Goal: Task Accomplishment & Management: Use online tool/utility

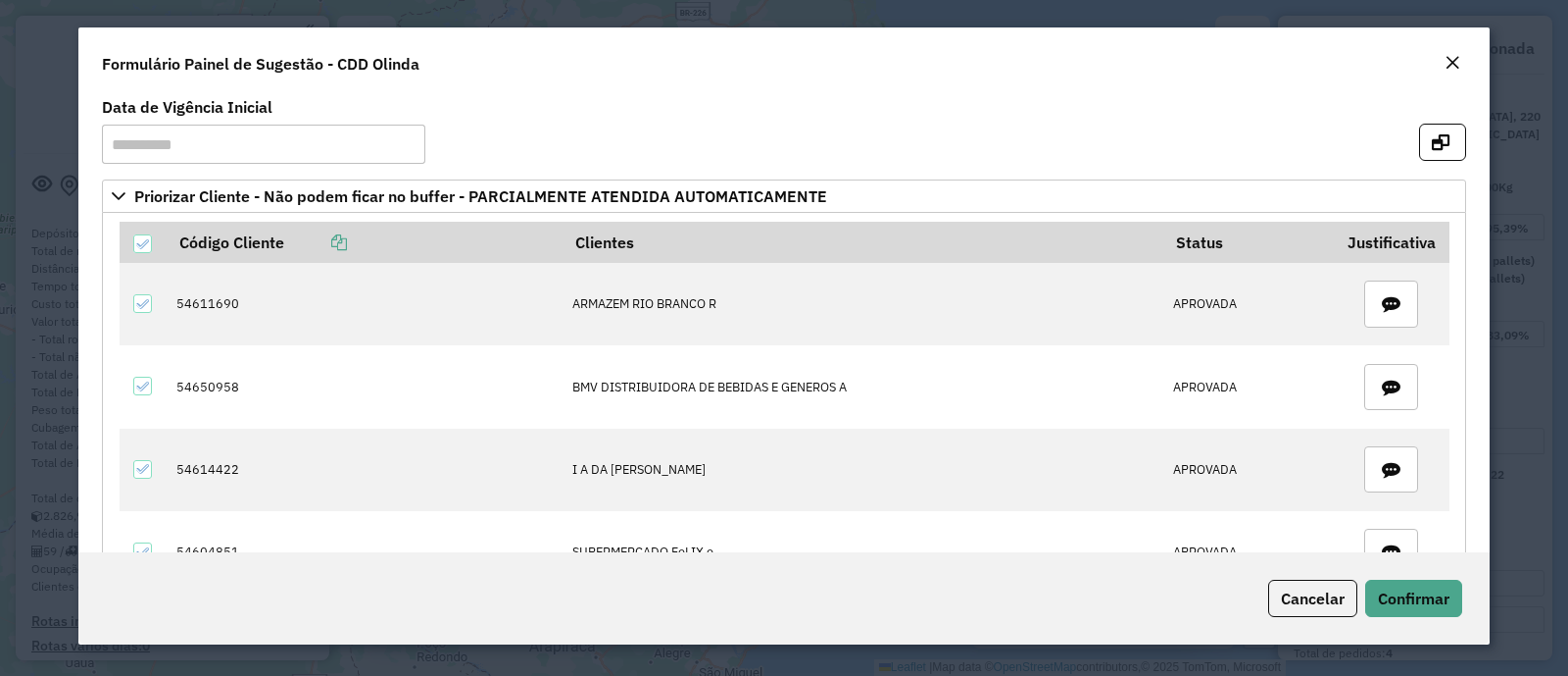
select select "**********"
select select "**"
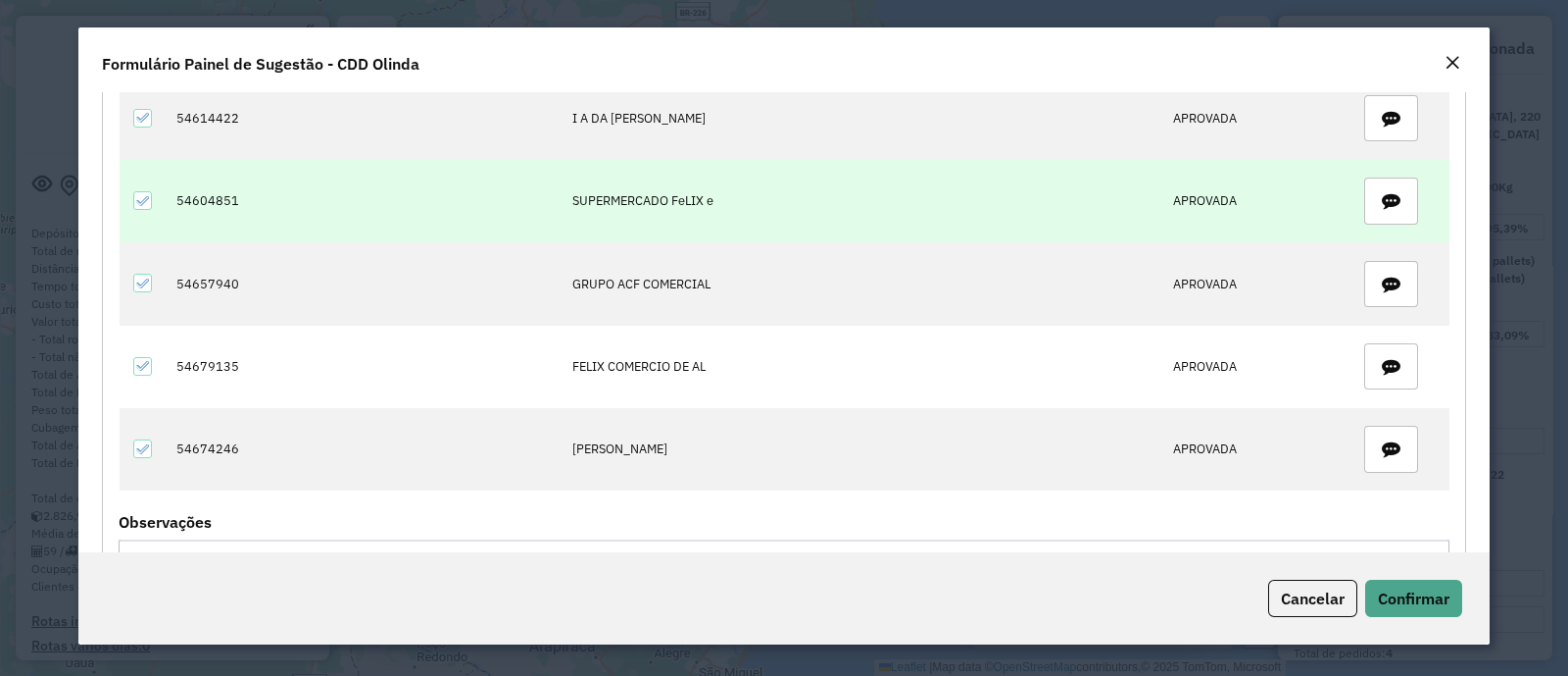
drag, startPoint x: 0, startPoint y: 0, endPoint x: 1044, endPoint y: 238, distance: 1070.8
click at [1261, 455] on td "APROVADA" at bounding box center [1248, 449] width 172 height 82
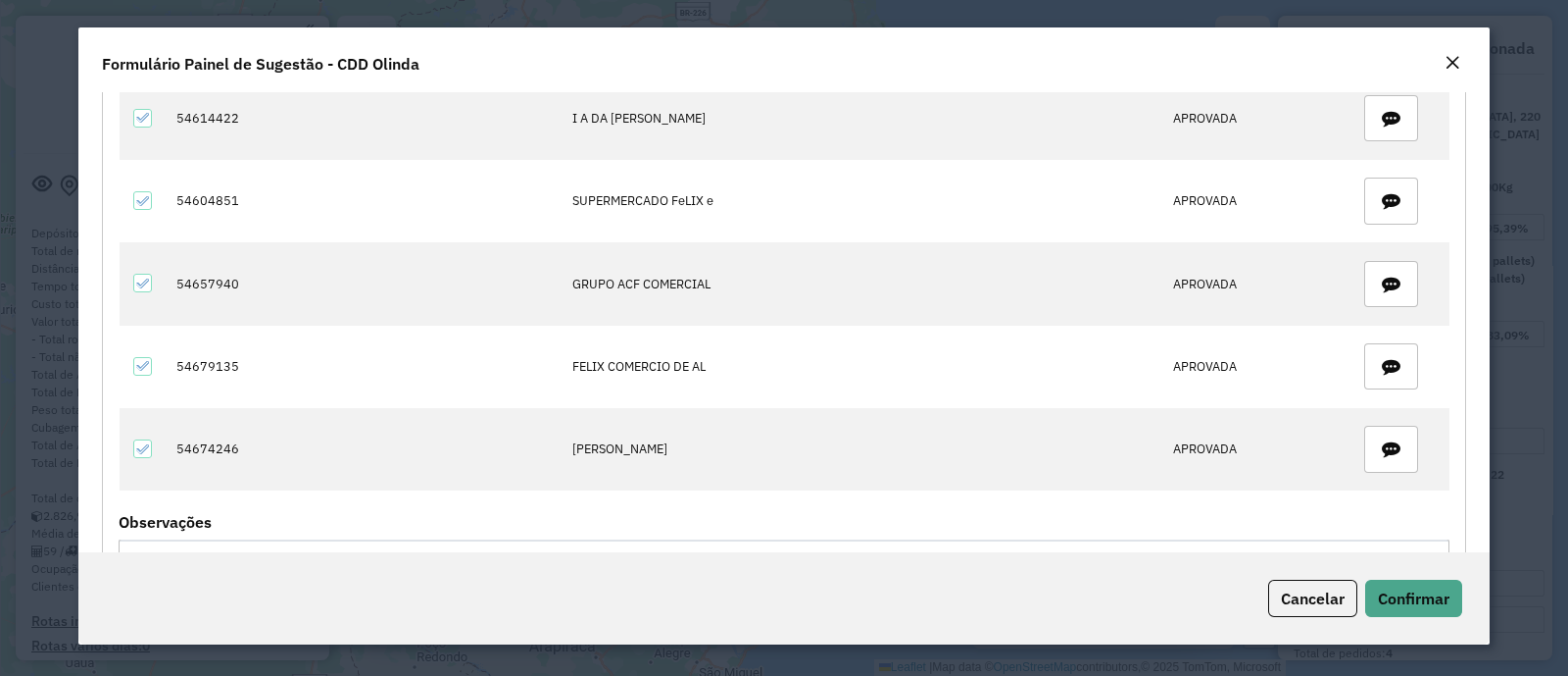
scroll to position [0, 0]
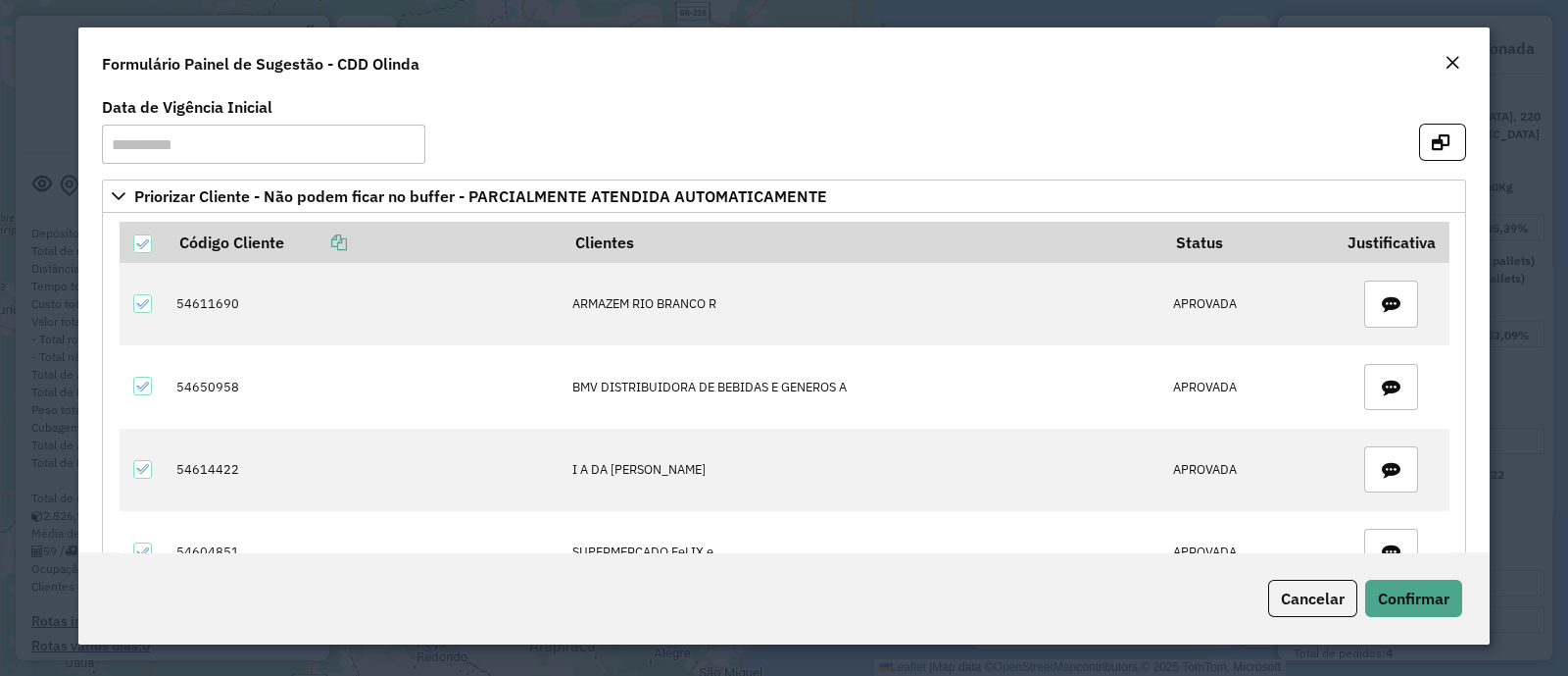
click at [1450, 61] on em "Close" at bounding box center [1452, 63] width 16 height 16
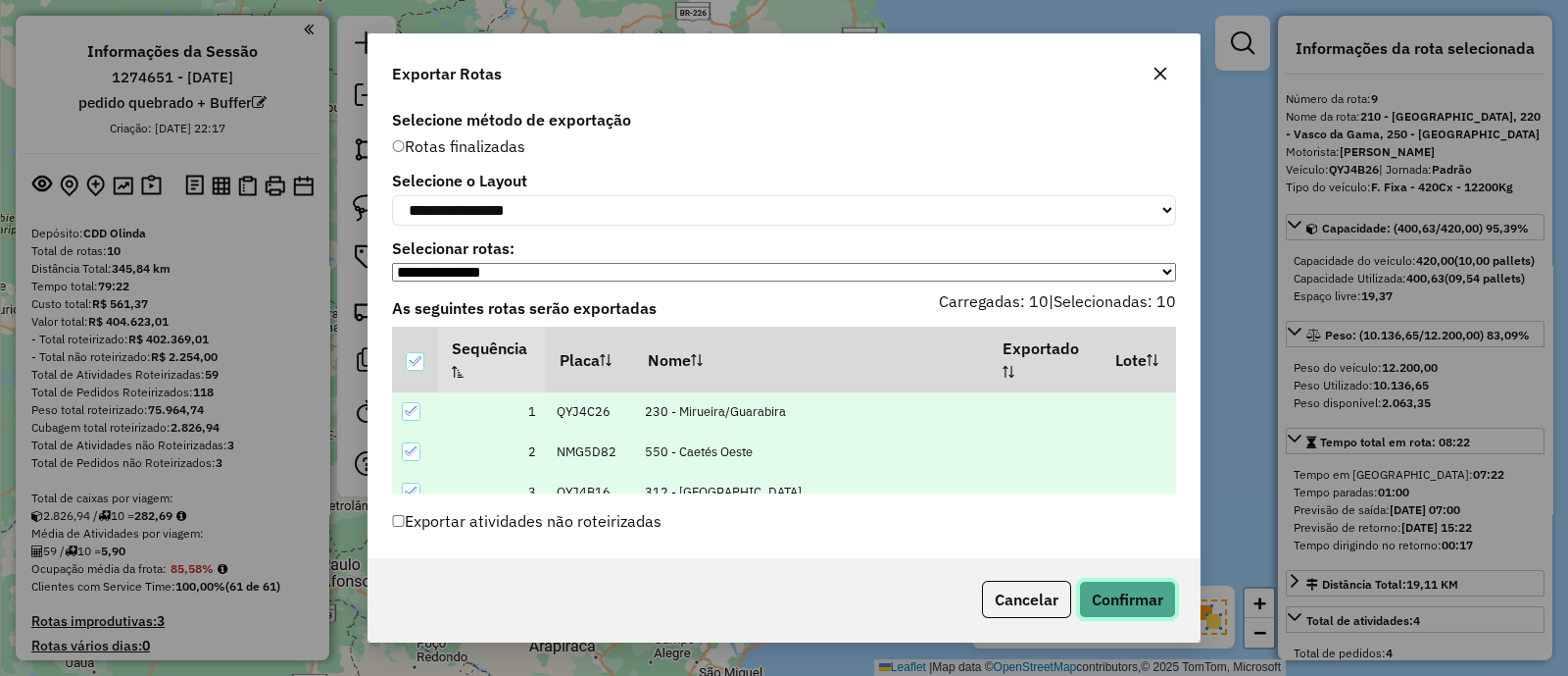
click at [1156, 599] on button "Confirmar" at bounding box center [1126, 598] width 97 height 37
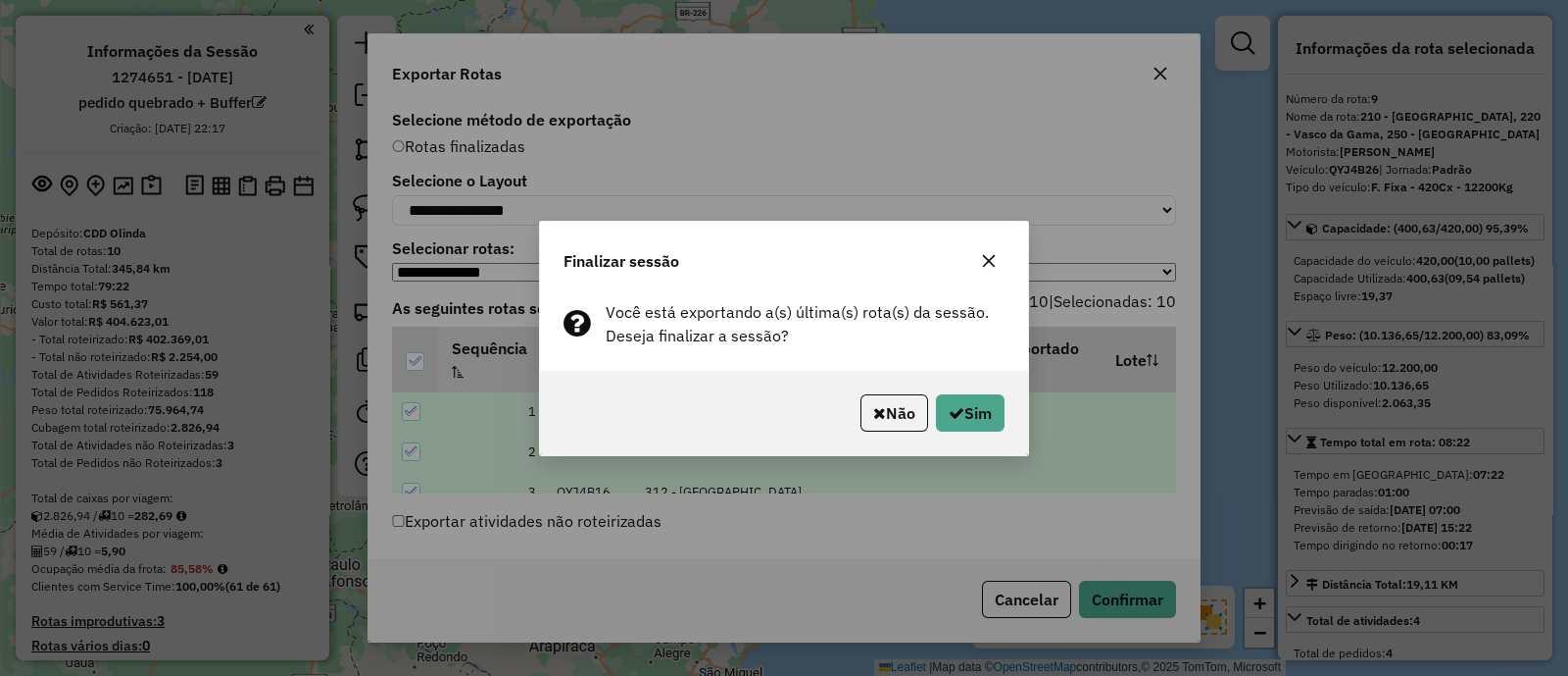
click at [964, 389] on div "Não Sim" at bounding box center [784, 413] width 488 height 84
click at [975, 410] on button "Sim" at bounding box center [969, 412] width 69 height 37
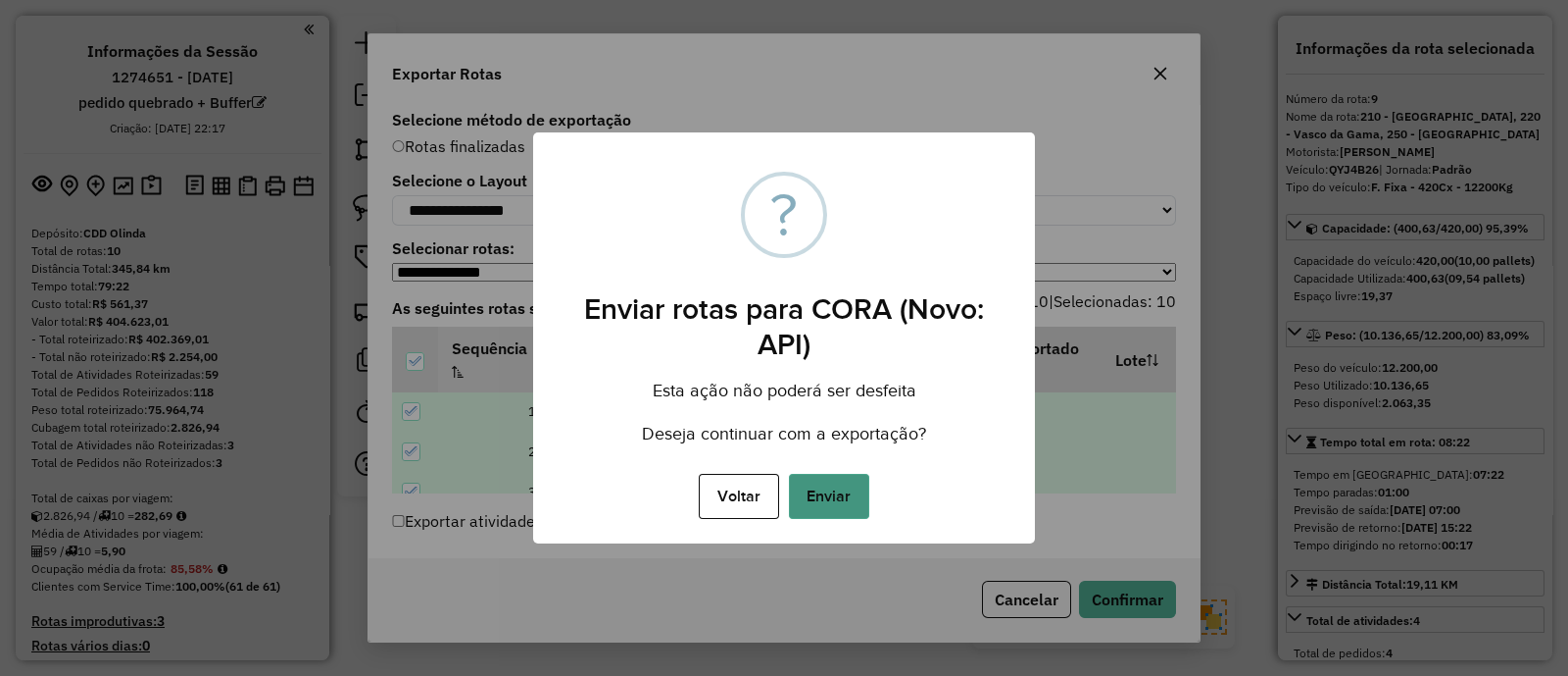
click at [797, 497] on button "Enviar" at bounding box center [828, 496] width 80 height 45
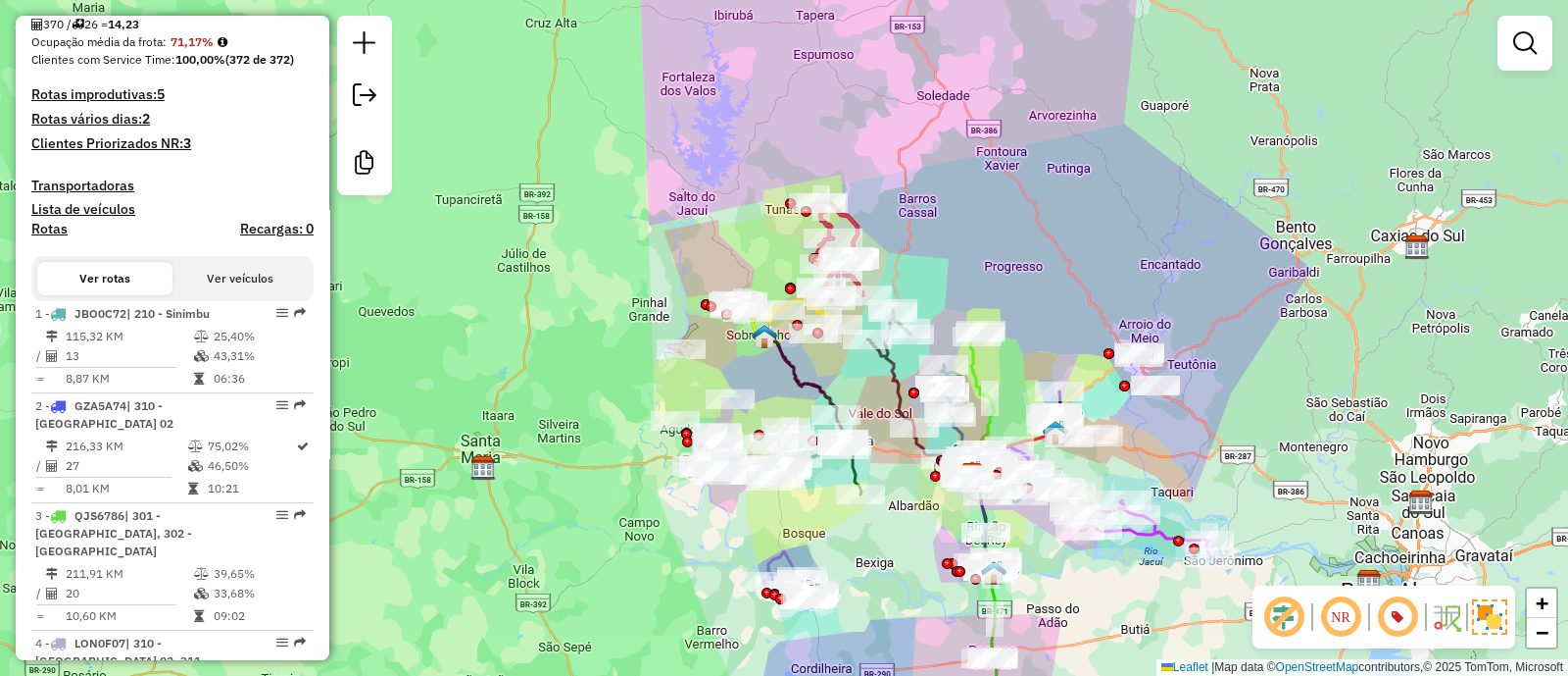
scroll to position [718, 0]
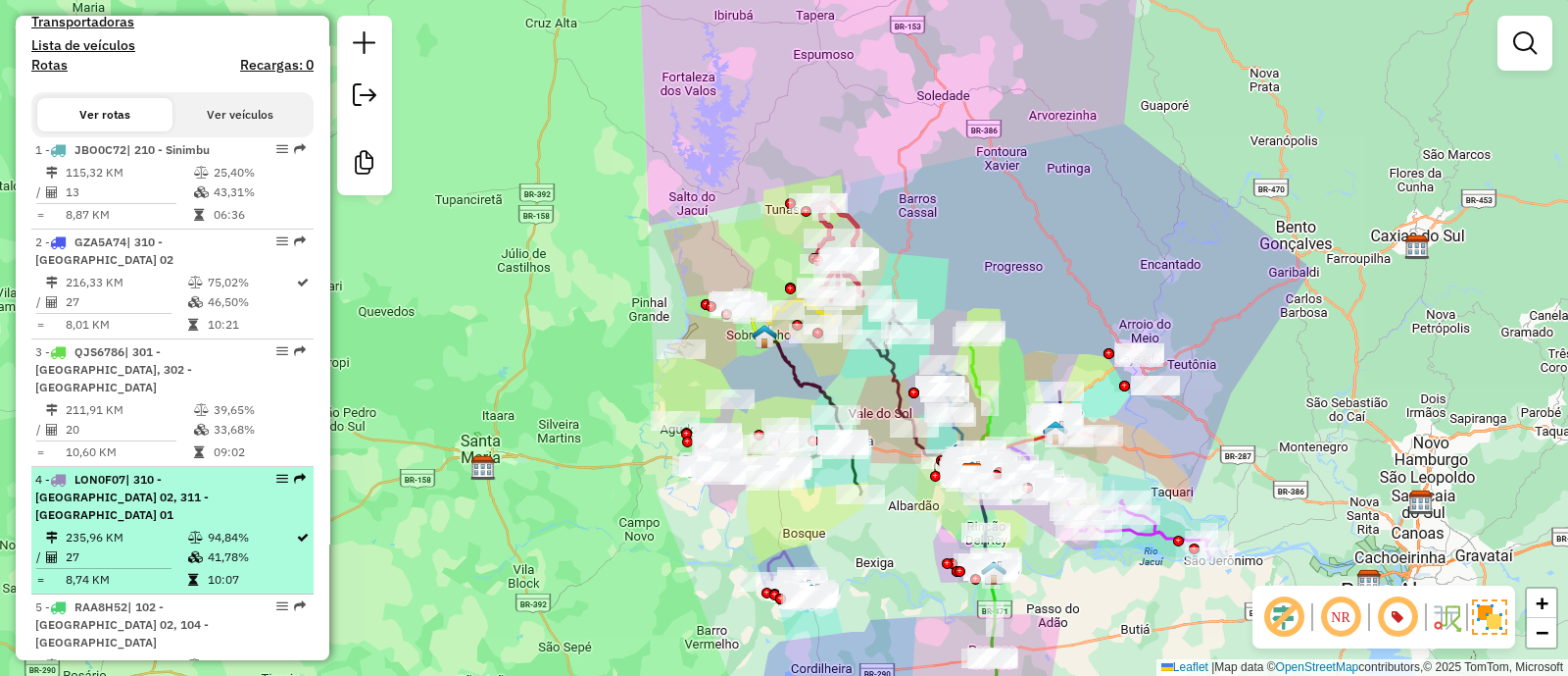
drag, startPoint x: 174, startPoint y: 586, endPoint x: 192, endPoint y: 508, distance: 80.0
click at [174, 598] on div "5 - RAA8H52 | 102 - Santa Cruz 02, 104 - Arroio Grande" at bounding box center [139, 624] width 208 height 53
select select "**********"
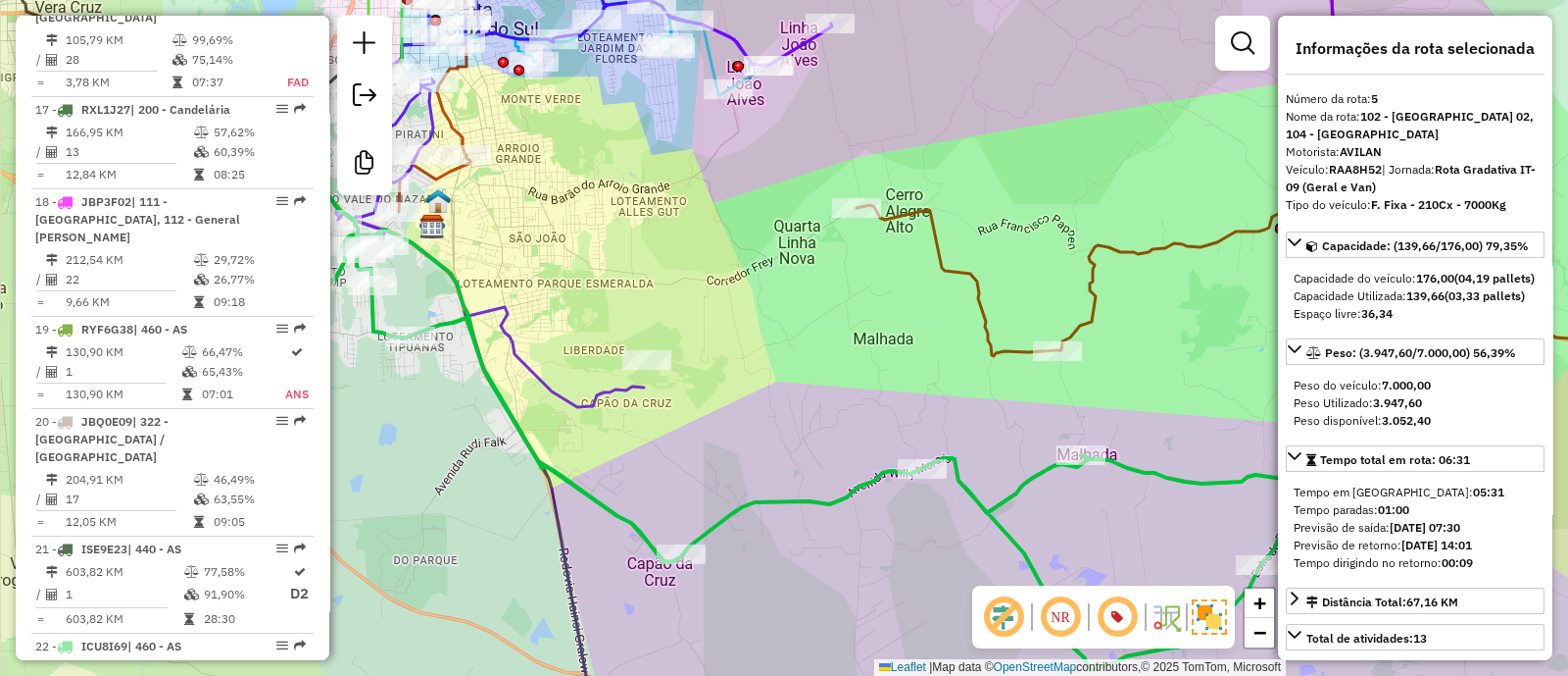
scroll to position [2679, 0]
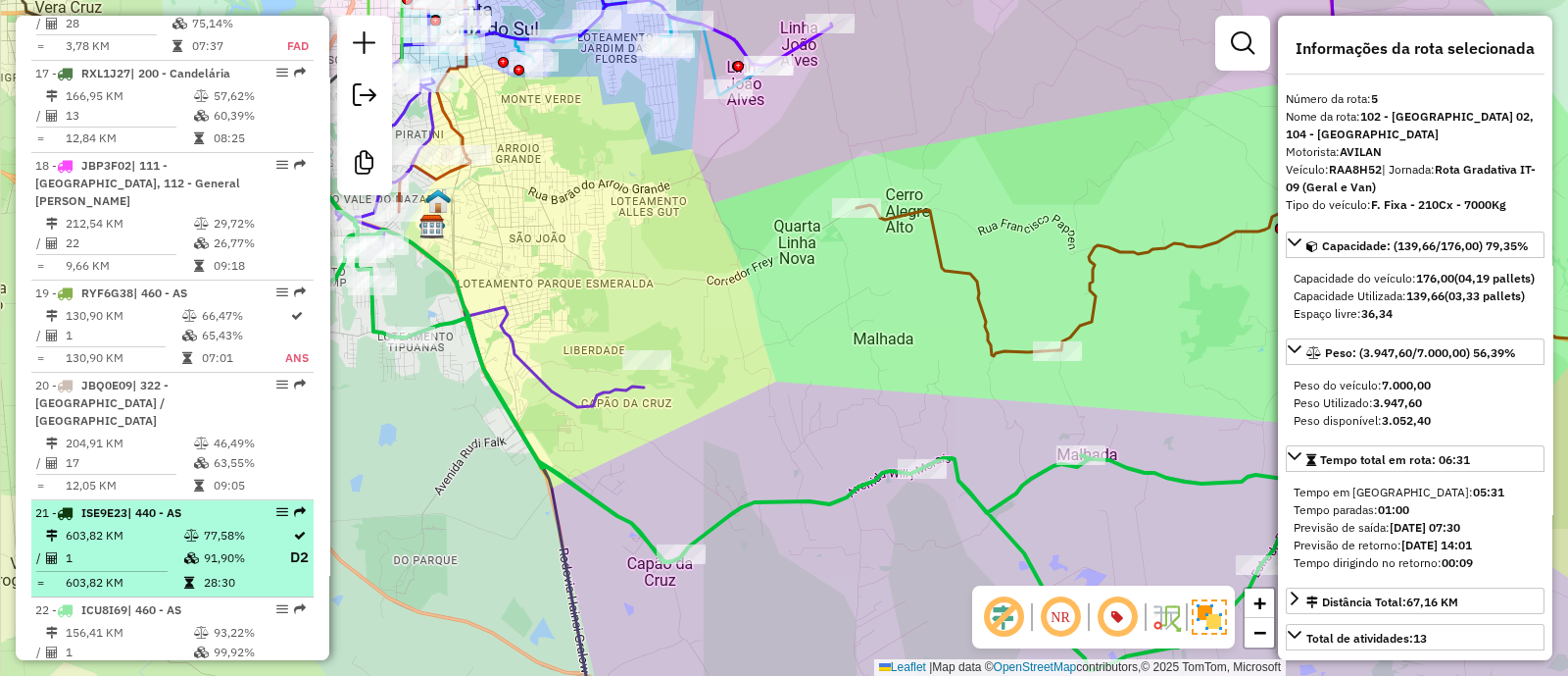
drag, startPoint x: 151, startPoint y: 477, endPoint x: 255, endPoint y: 429, distance: 114.5
click at [151, 623] on td "156,41 KM" at bounding box center [129, 633] width 128 height 20
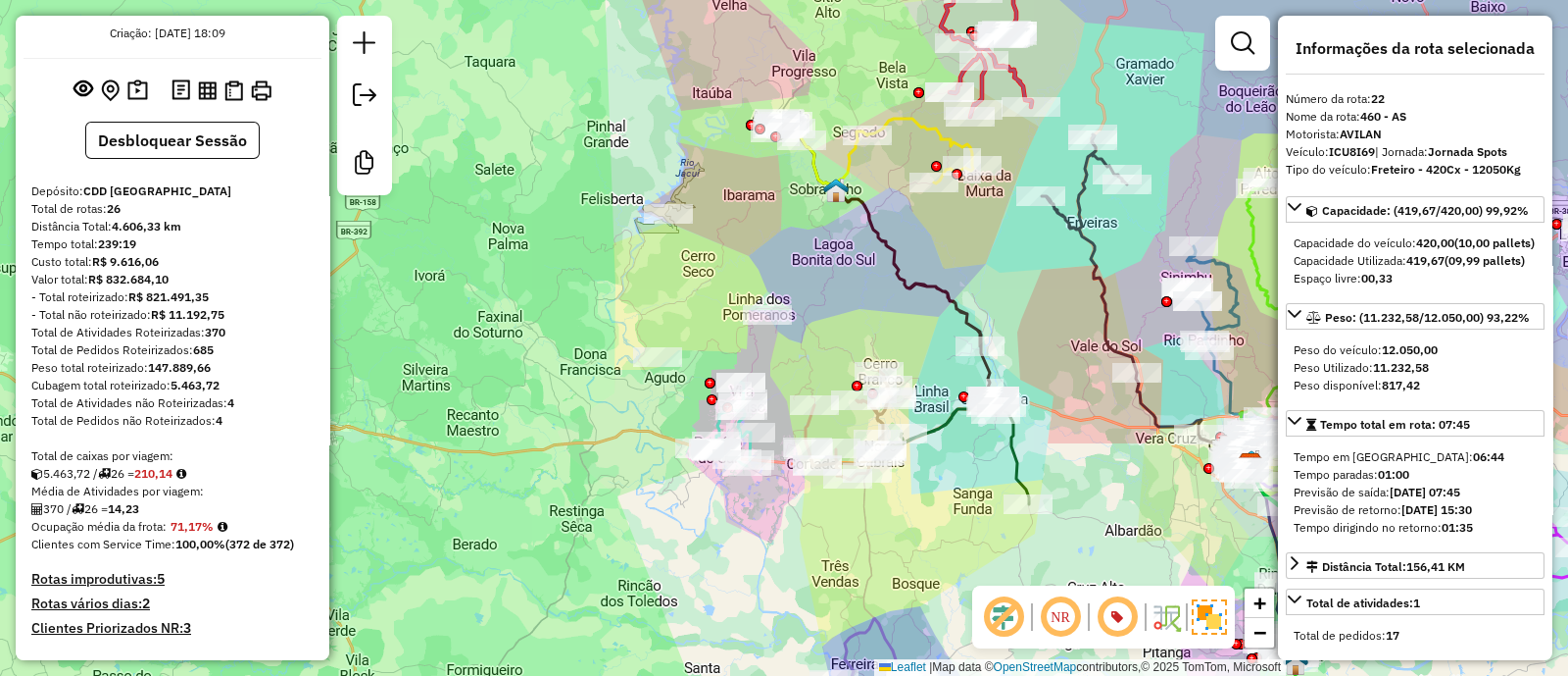
scroll to position [0, 0]
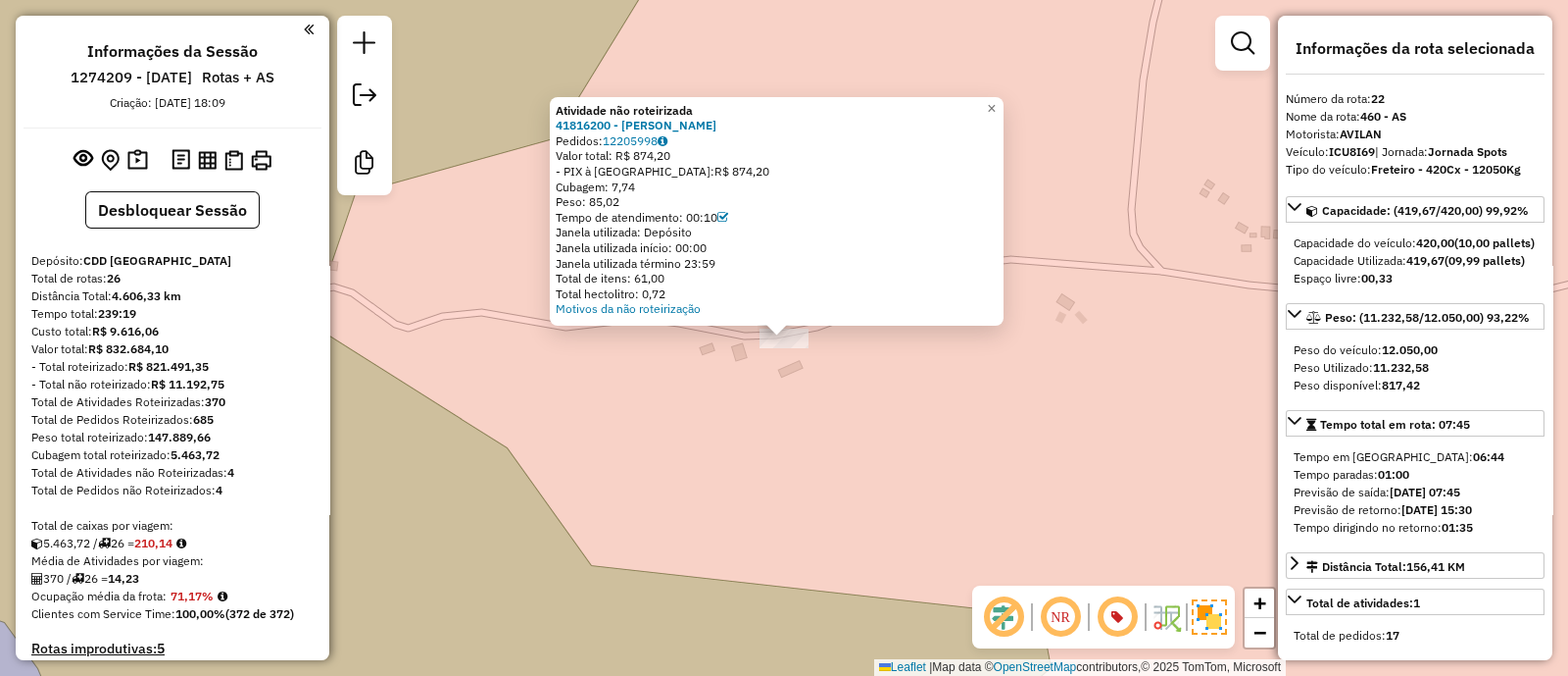
click at [667, 354] on div "Atividade não roteirizada 41816200 - MAIRA MUNDT Pedidos: 12205998 Valor total:…" at bounding box center [784, 338] width 1568 height 676
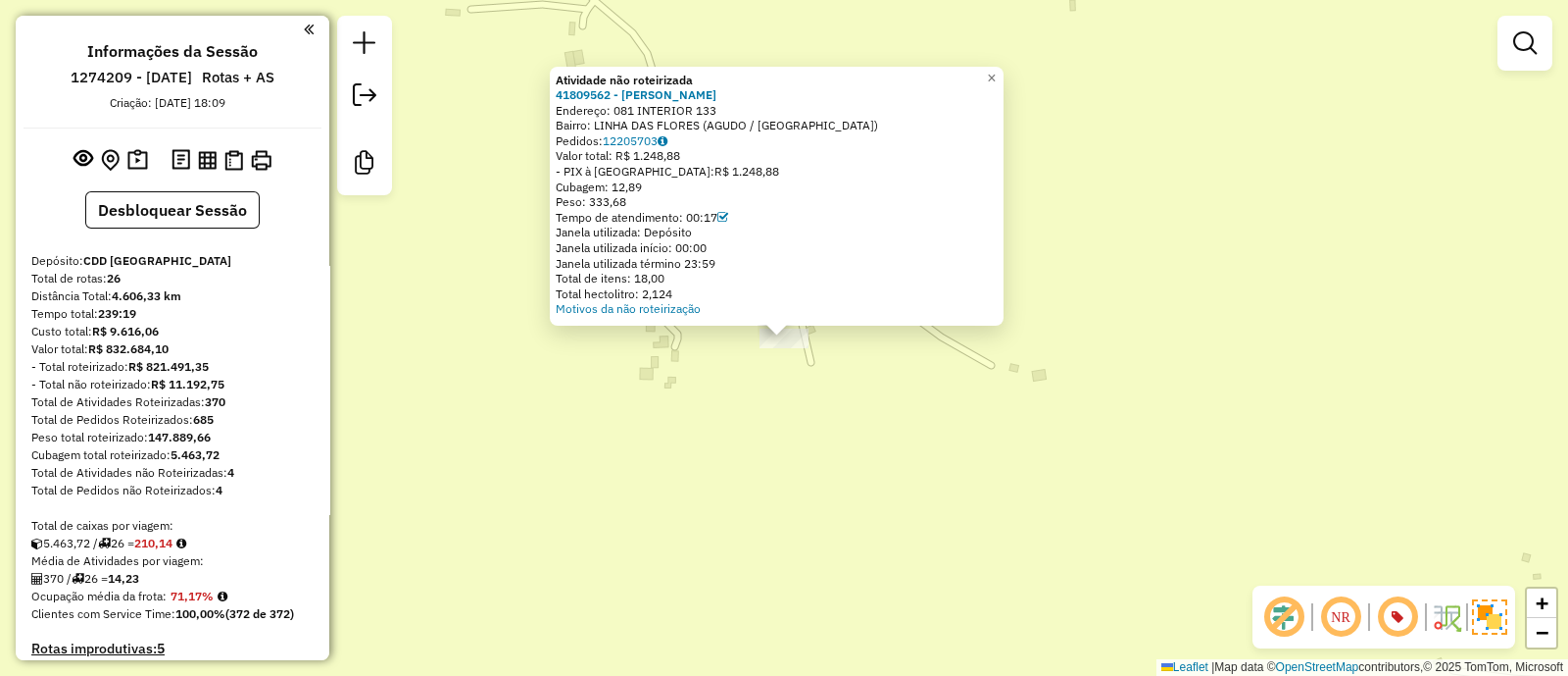
click at [696, 430] on div "Atividade não roteirizada 41809562 - JAIRO MULLER Endereço: 081 INTERIOR 133 Ba…" at bounding box center [784, 338] width 1568 height 676
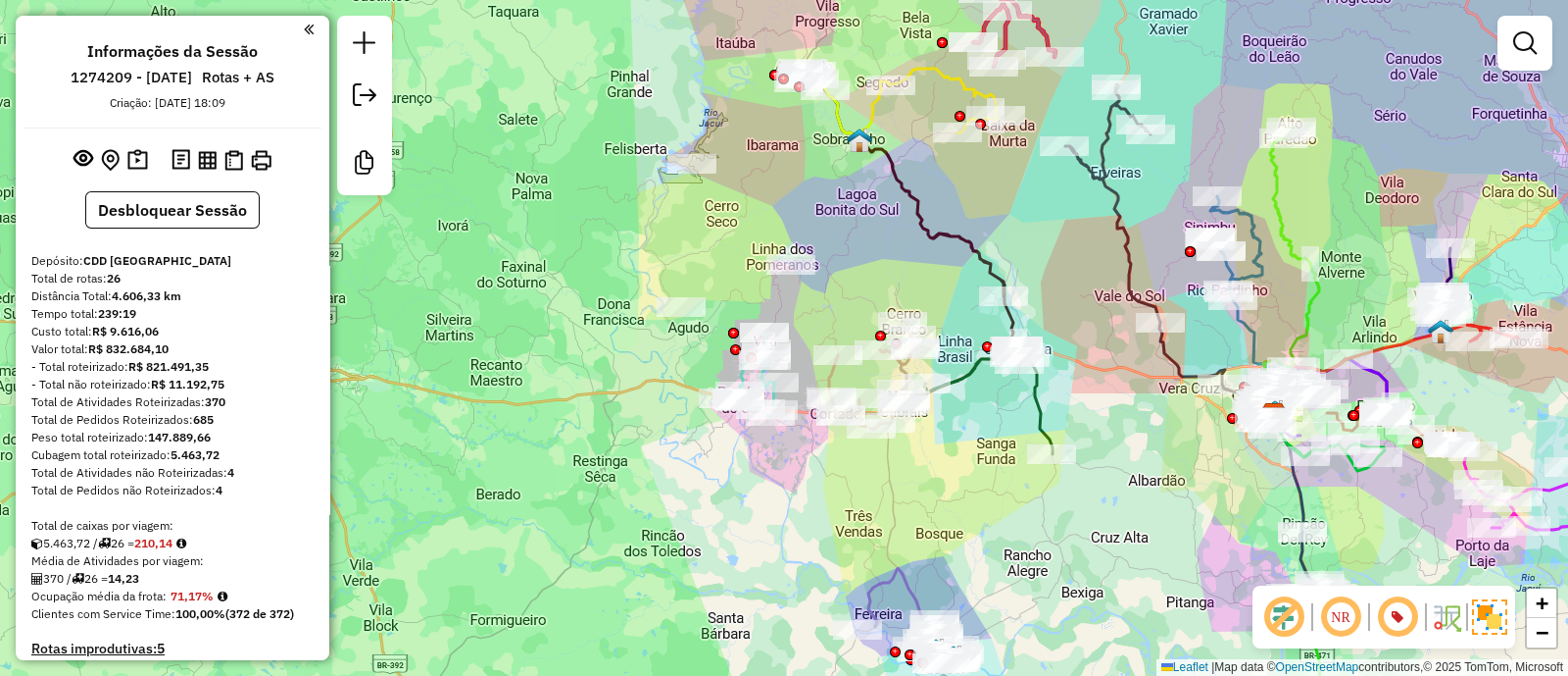
click at [780, 275] on div at bounding box center [790, 265] width 49 height 20
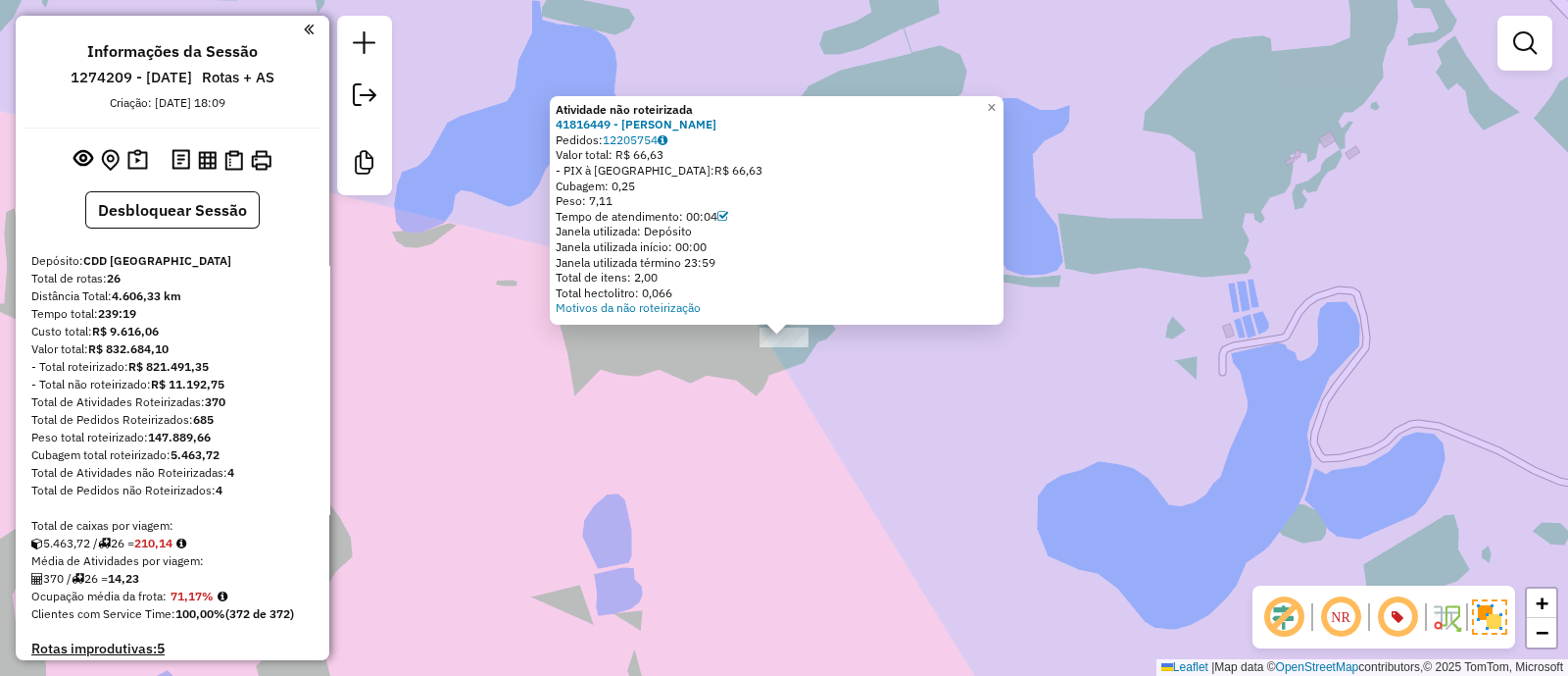
click at [821, 452] on div "Atividade não roteirizada 41816449 - DAISE SIMA Pedidos: 12205754 Valor total: …" at bounding box center [784, 338] width 1568 height 676
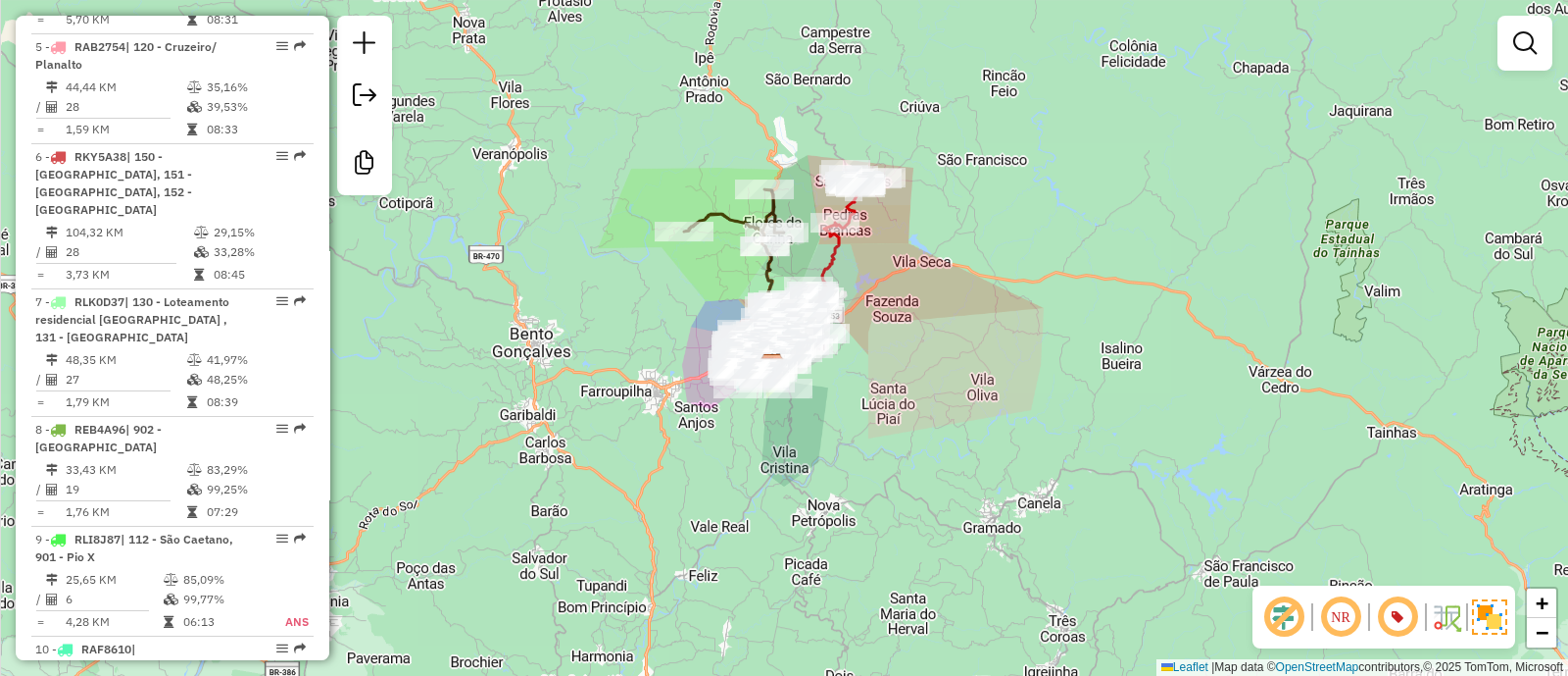
scroll to position [922, 0]
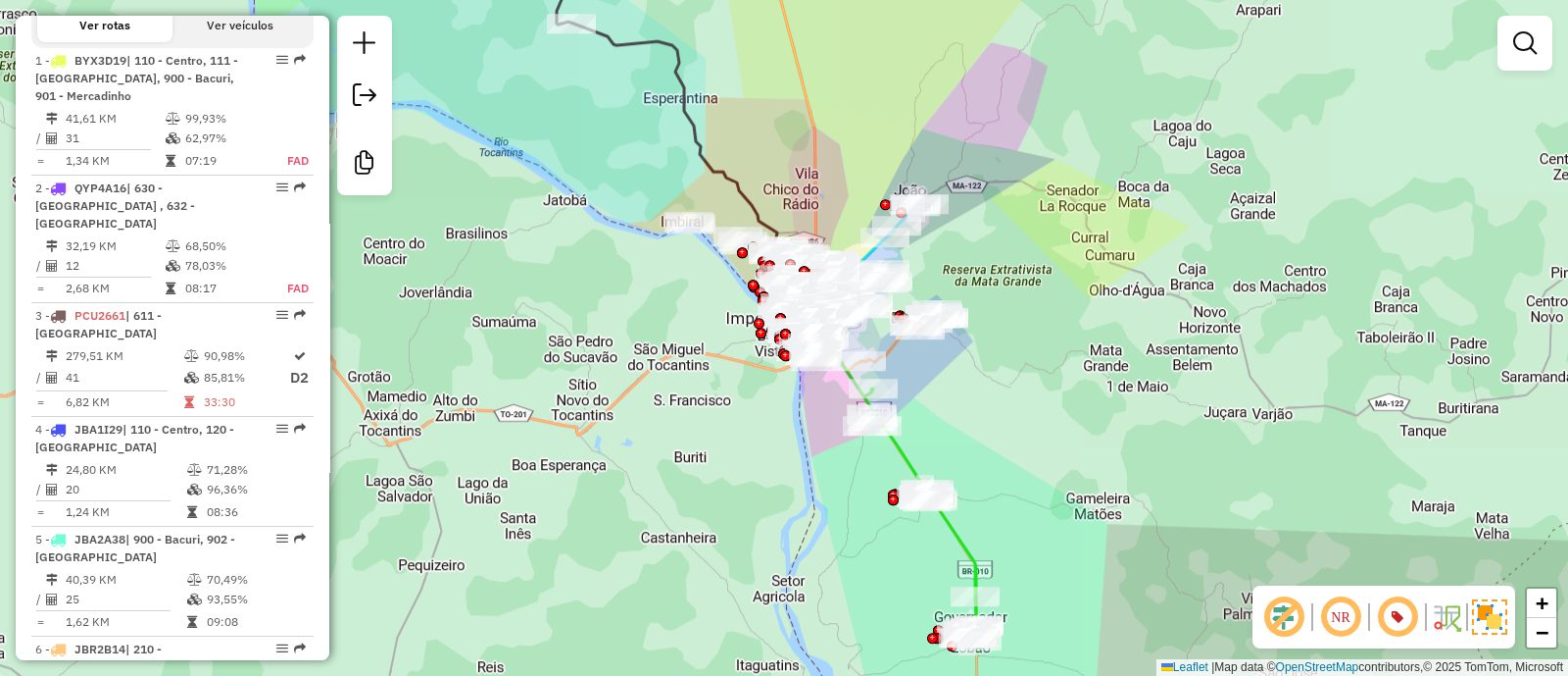
scroll to position [817, 0]
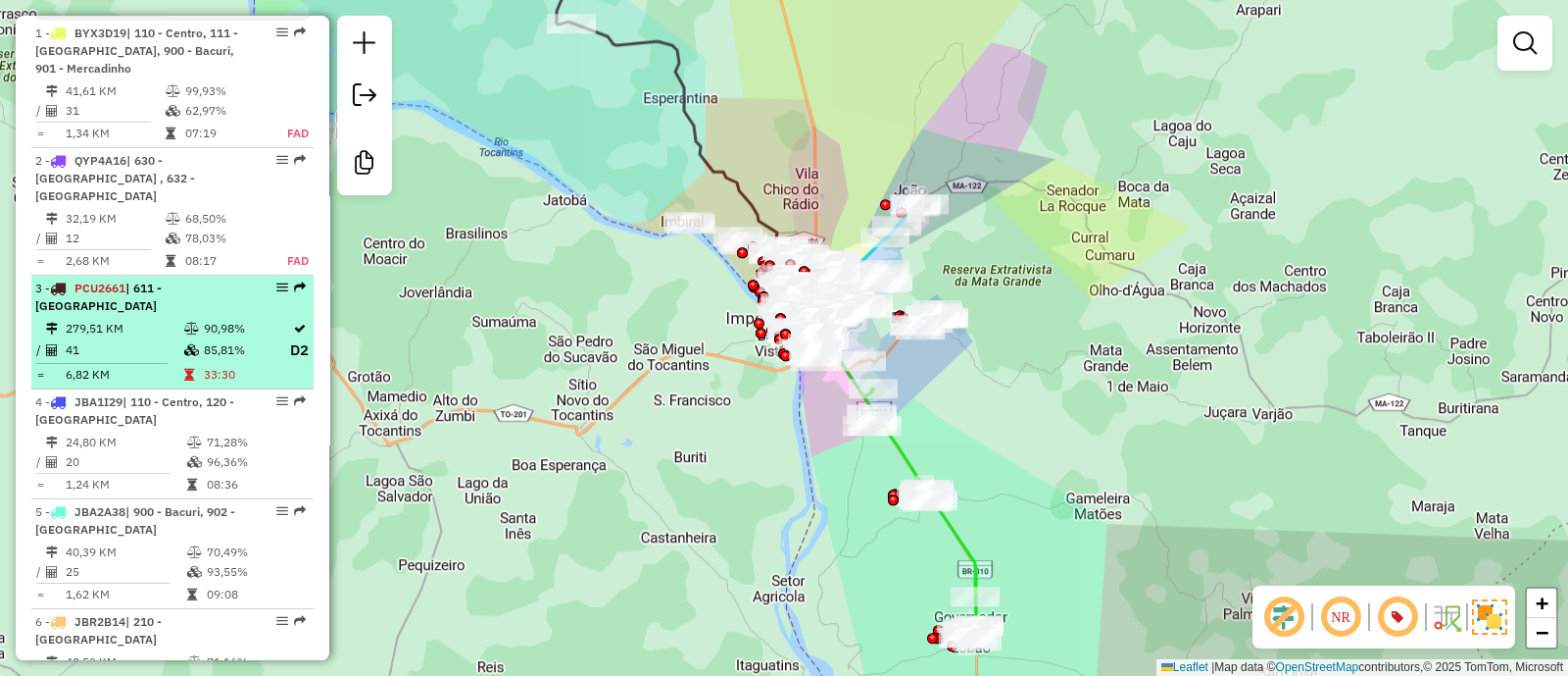
click at [250, 299] on div "3 - PCU2661 | 611 - Vila Nova dos Martírios" at bounding box center [172, 296] width 275 height 35
select select "*********"
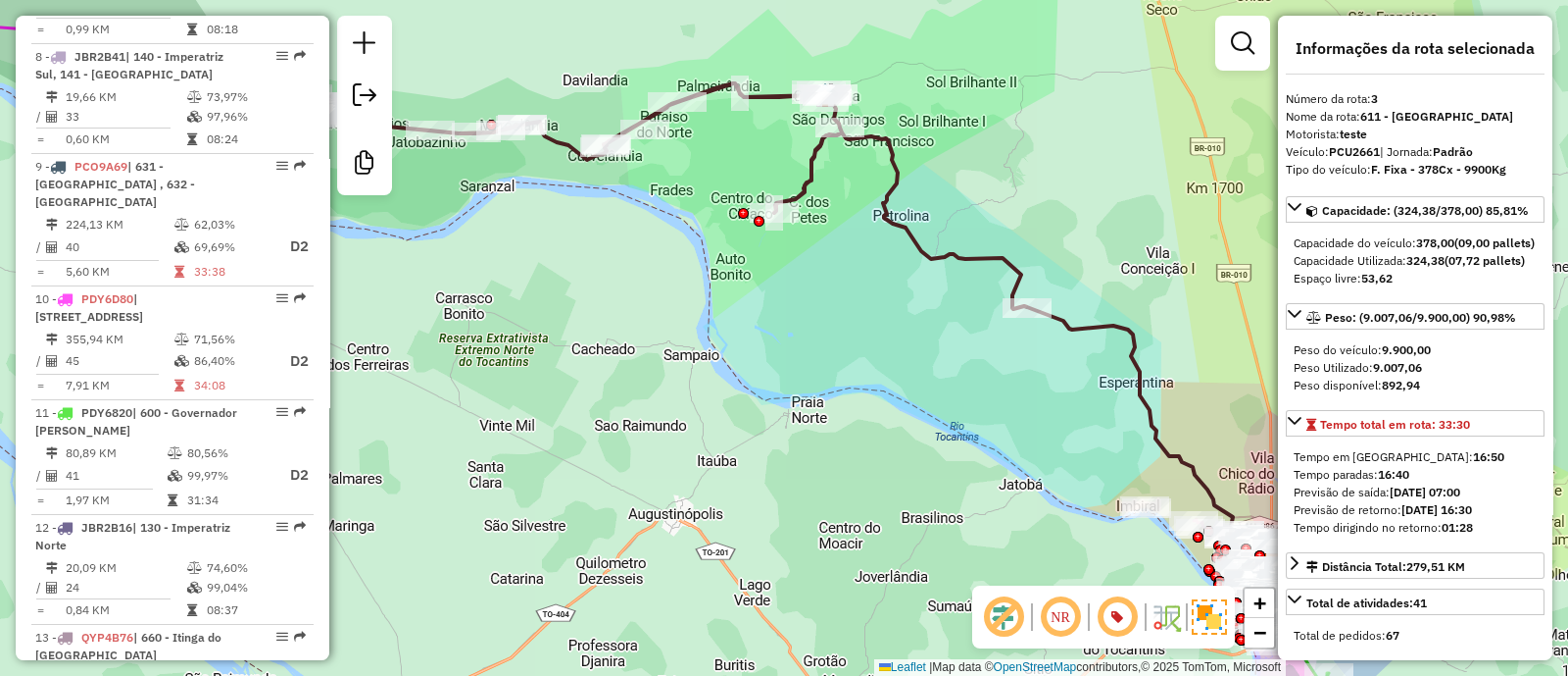
scroll to position [1633, 0]
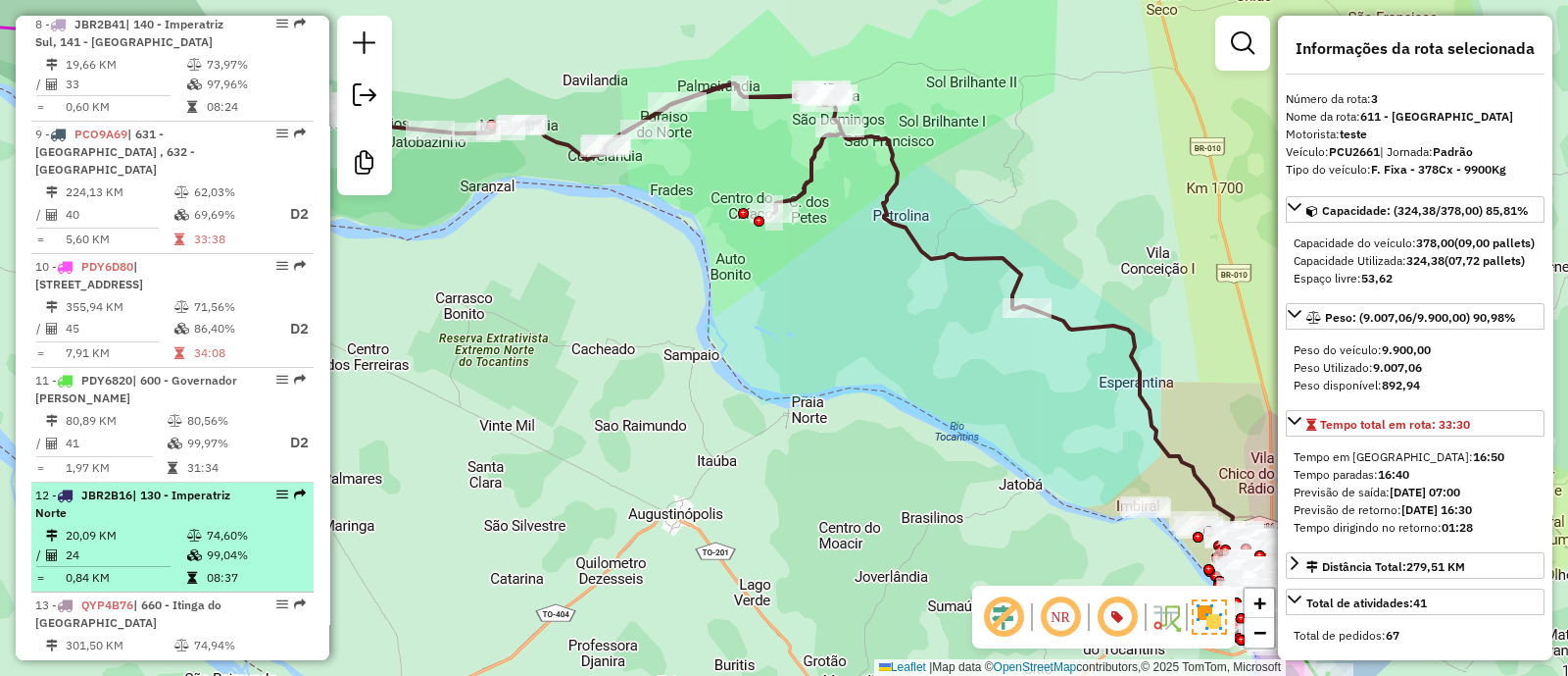
drag, startPoint x: 250, startPoint y: 595, endPoint x: 225, endPoint y: 470, distance: 127.5
click at [250, 596] on div "13 - QYP4B76 | 660 - Itinga do Maranhão" at bounding box center [172, 613] width 275 height 35
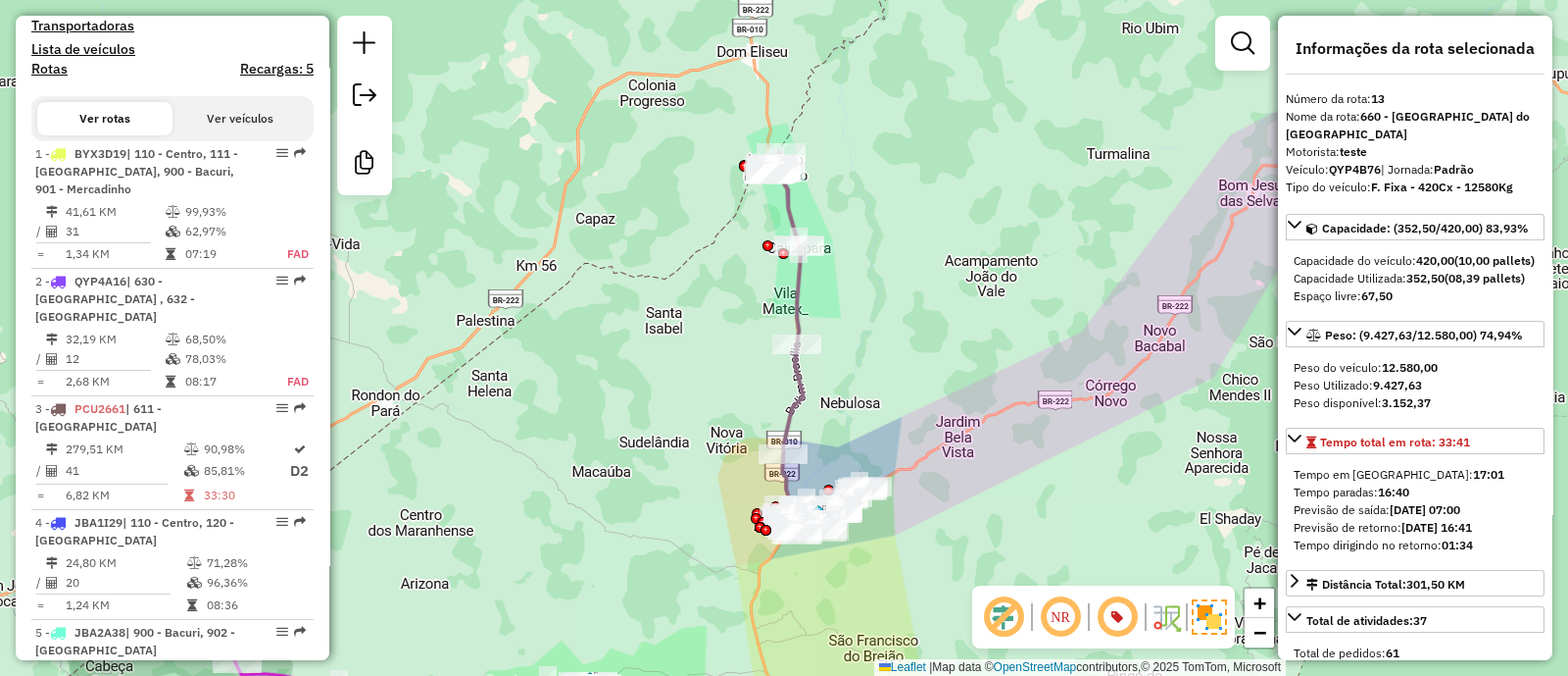
scroll to position [2230, 0]
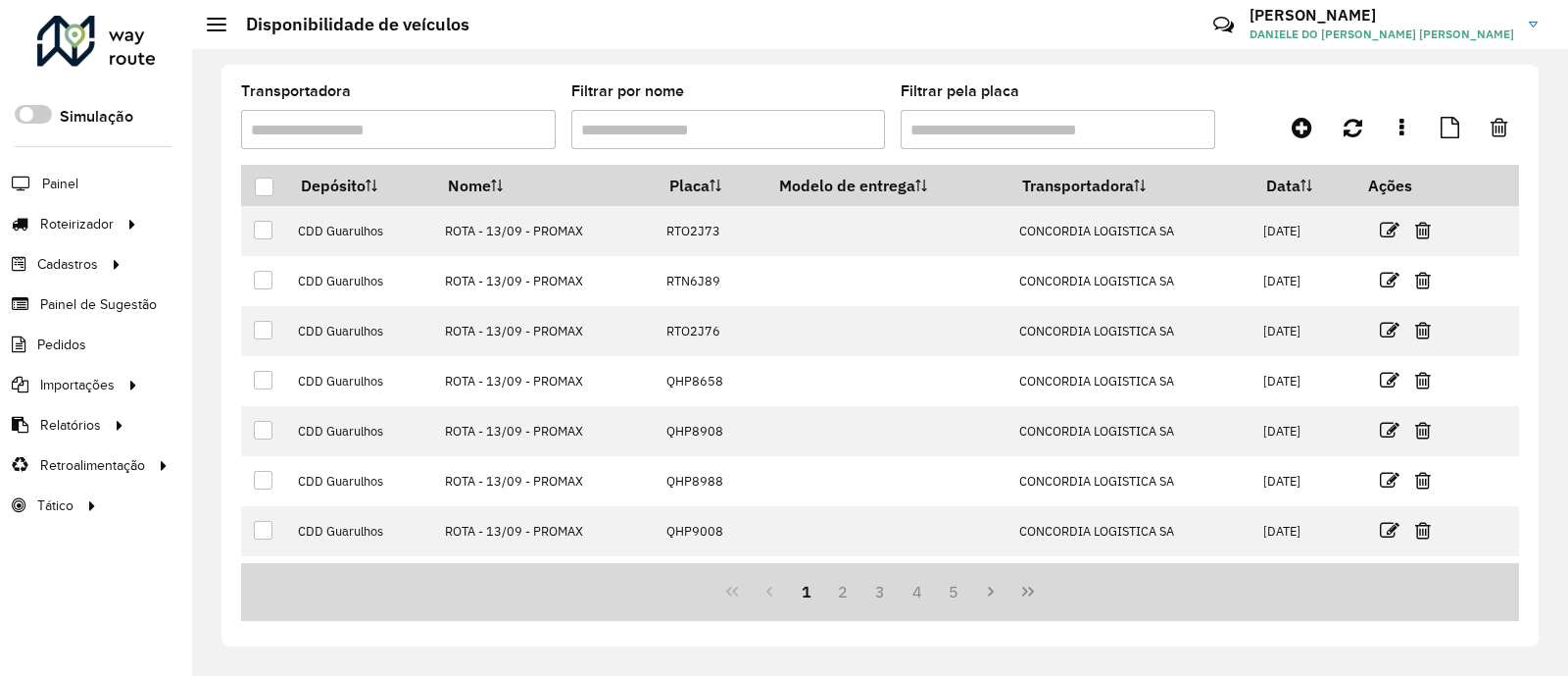
click at [0, 0] on link "Entregas" at bounding box center [0, 0] width 0 height 0
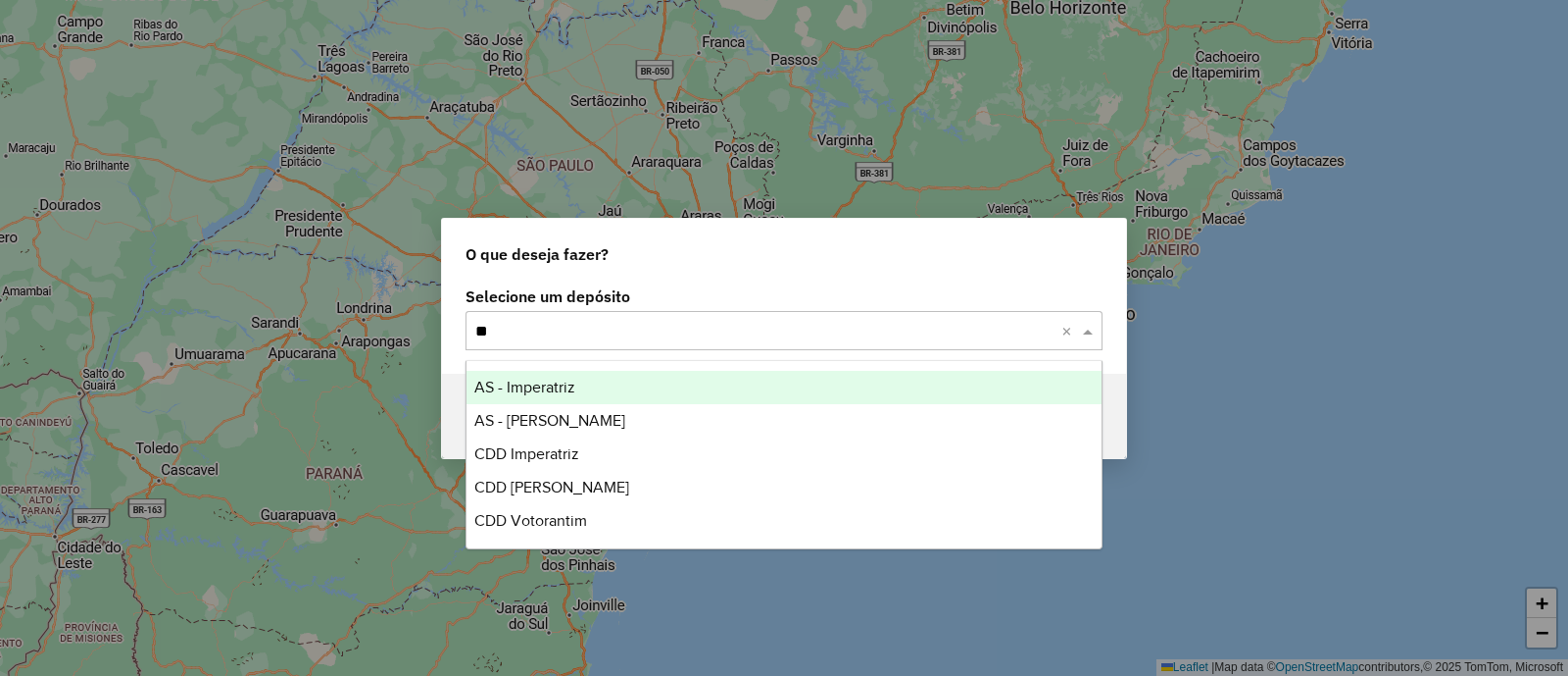
type input "***"
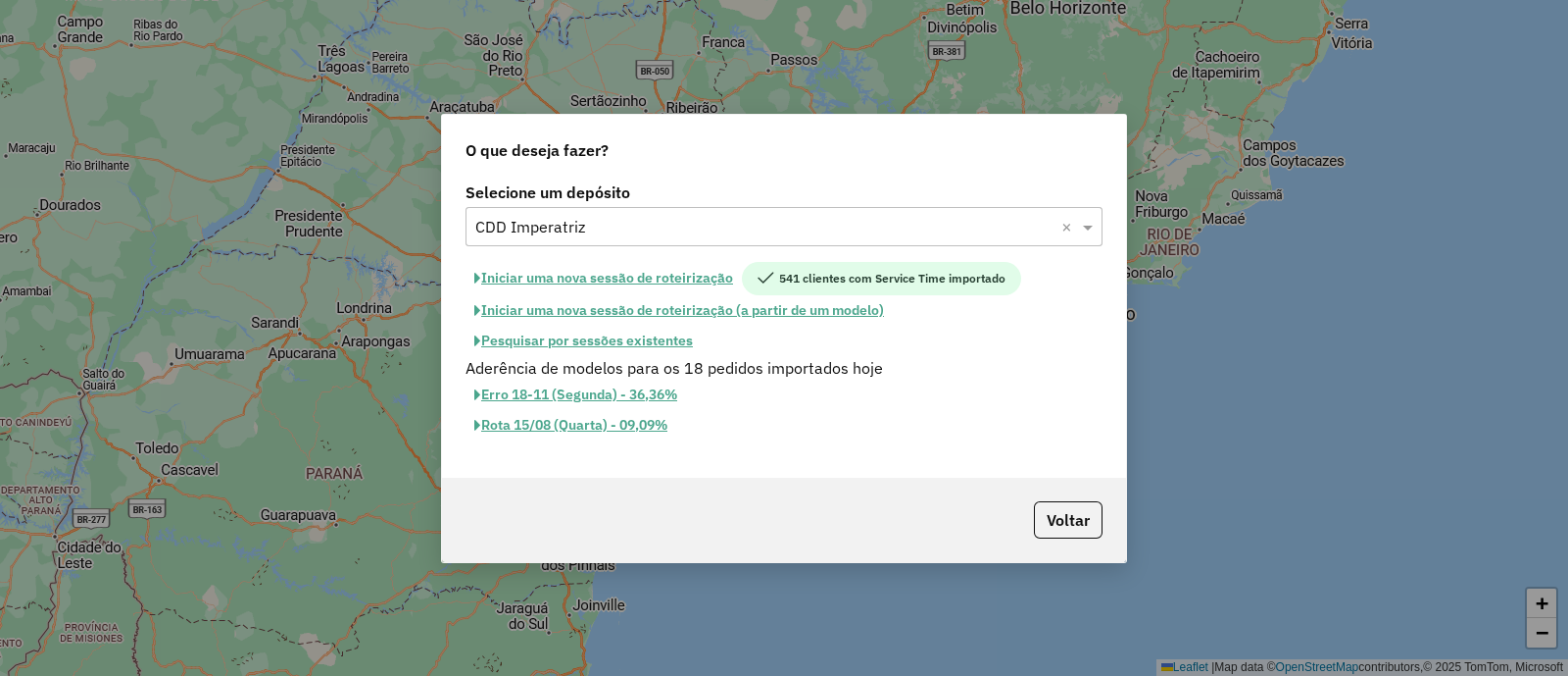
click at [588, 268] on button "Iniciar uma nova sessão de roteirização" at bounding box center [604, 278] width 276 height 33
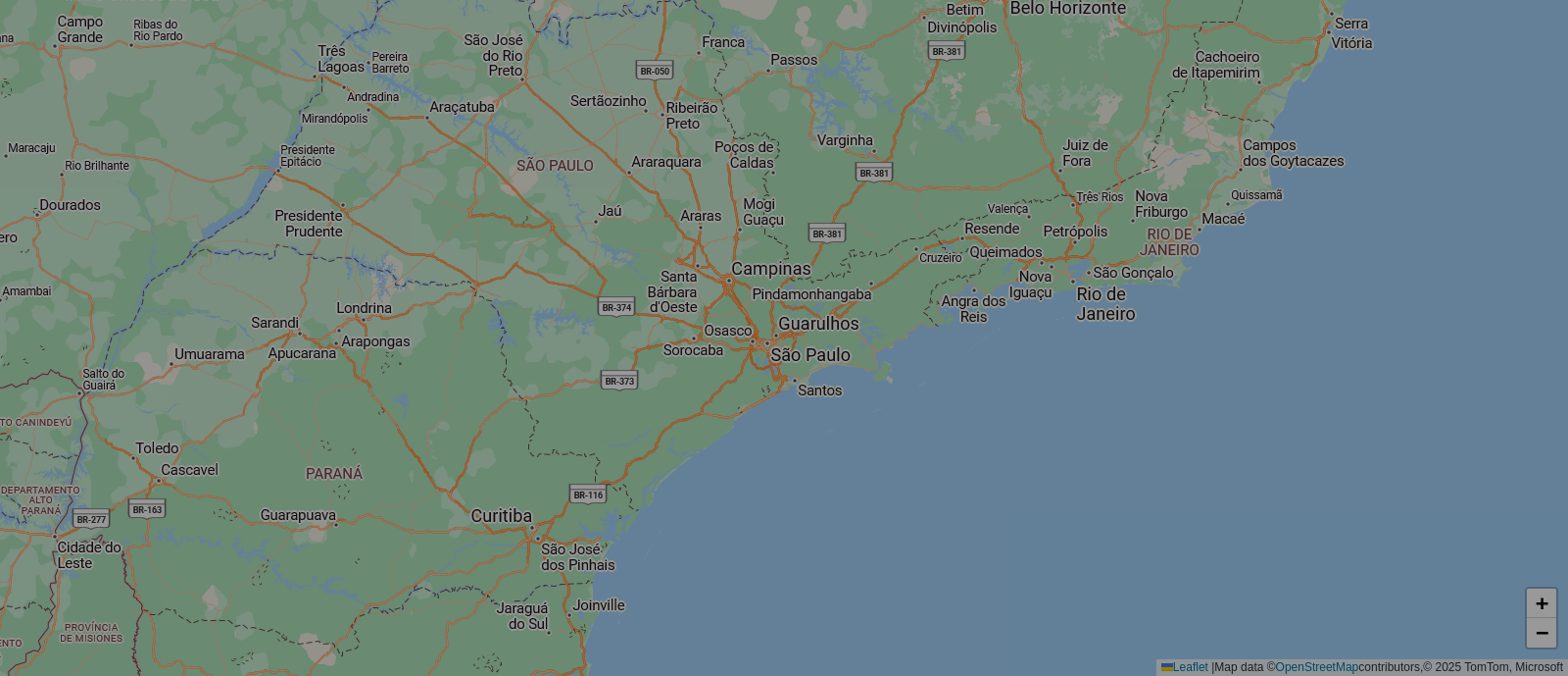
select select "*"
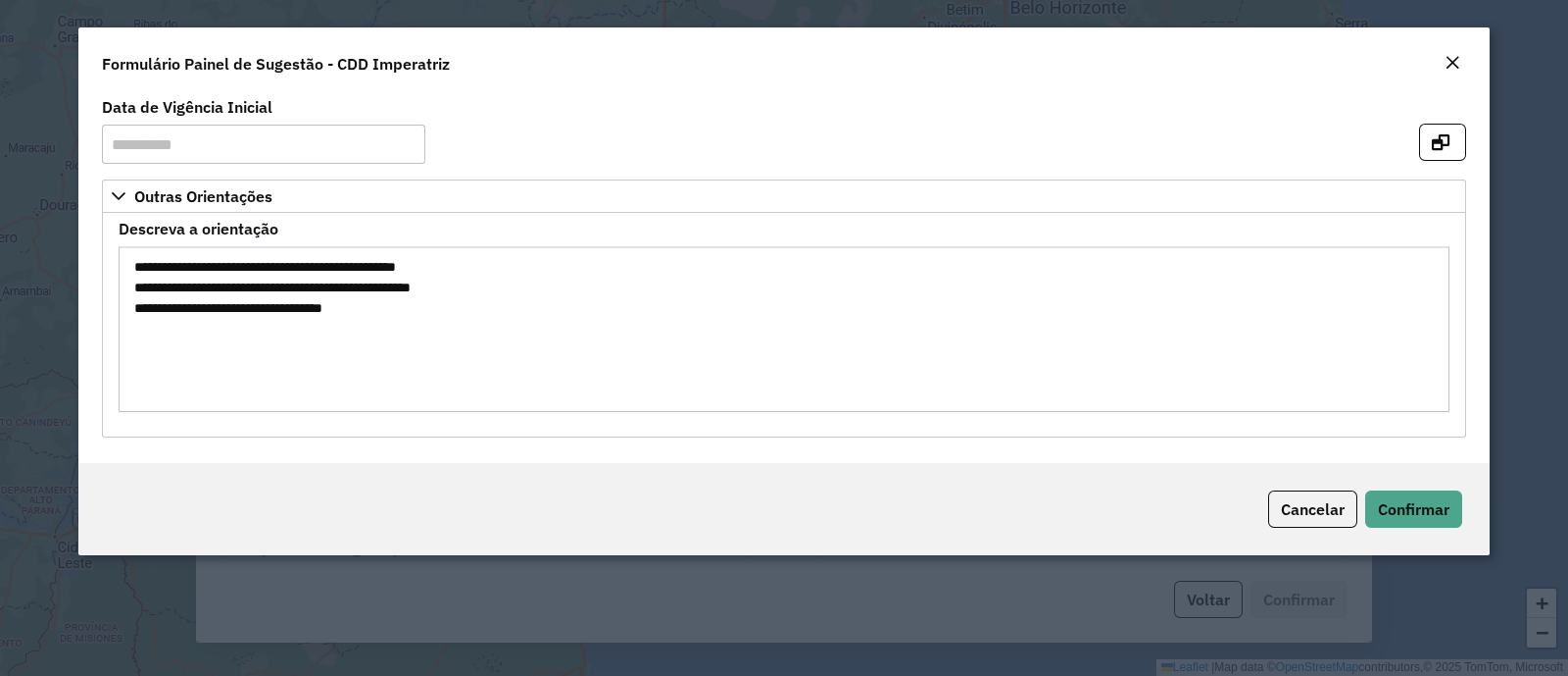
click at [1445, 66] on em "Close" at bounding box center [1452, 63] width 16 height 16
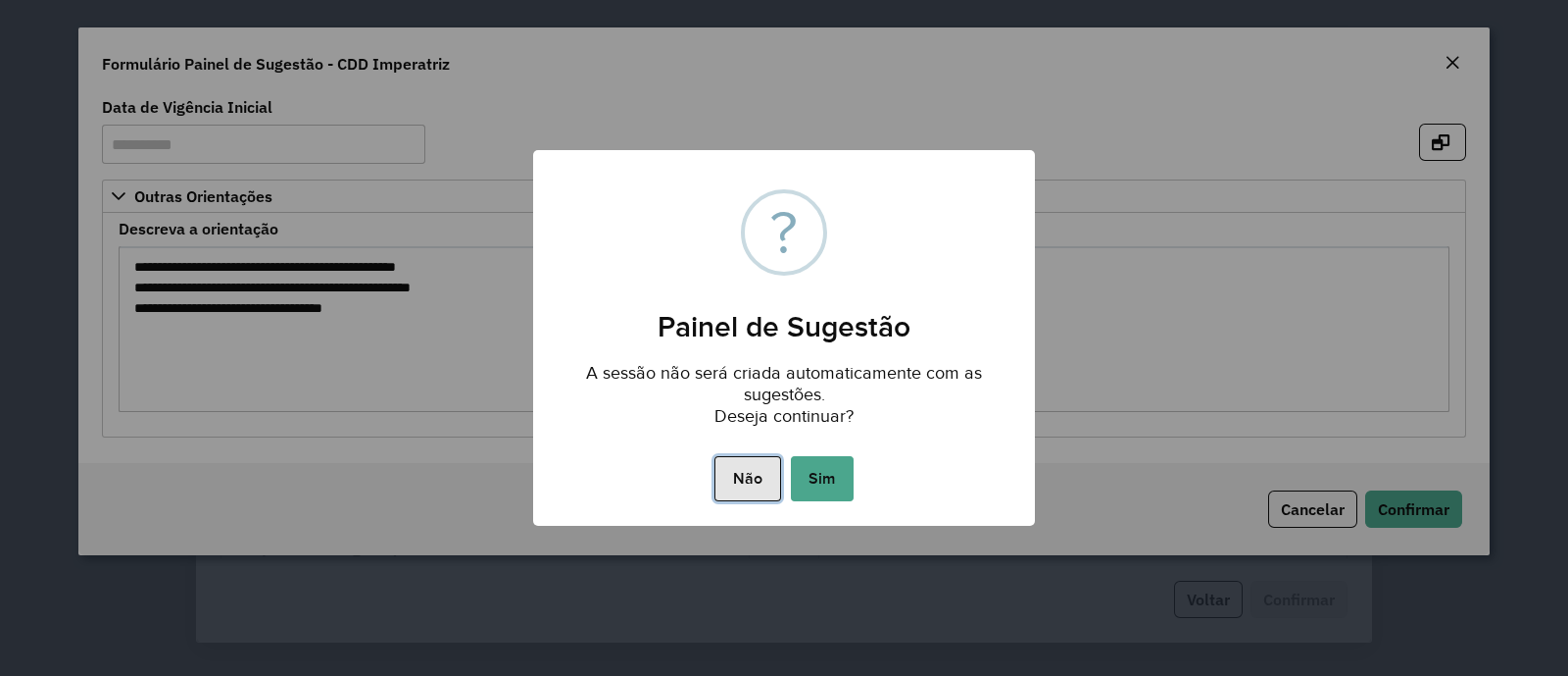
click at [772, 481] on button "Não" at bounding box center [748, 478] width 66 height 45
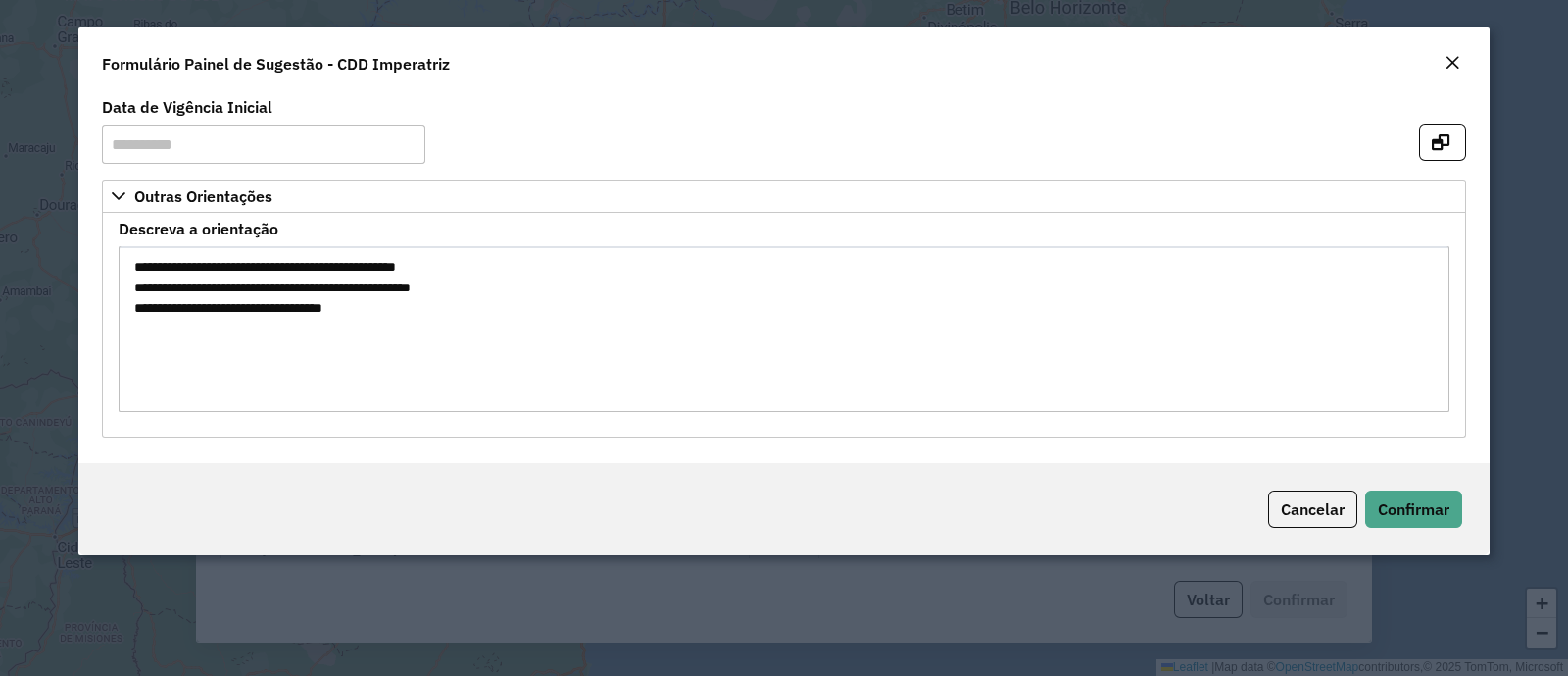
click at [1459, 58] on em "Close" at bounding box center [1452, 63] width 16 height 16
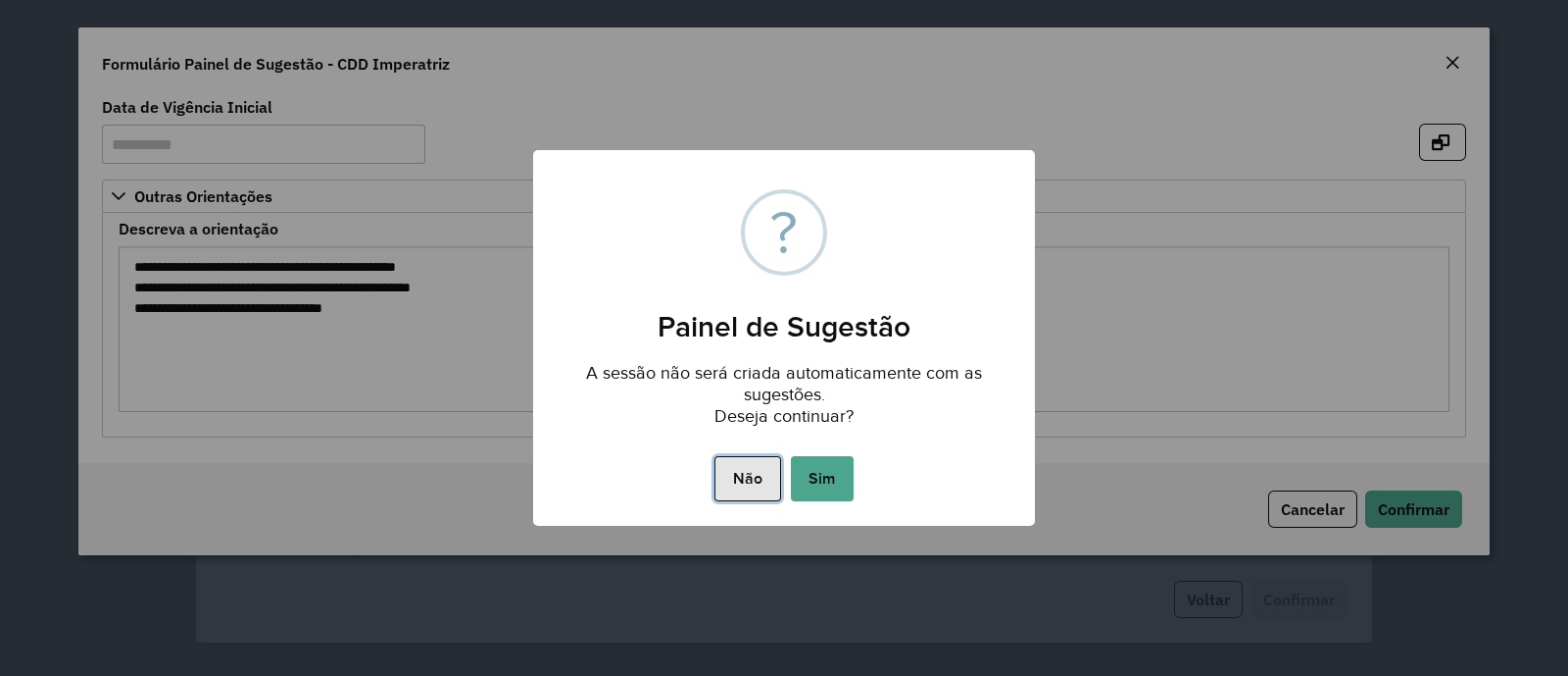
click at [745, 475] on button "Não" at bounding box center [748, 478] width 66 height 45
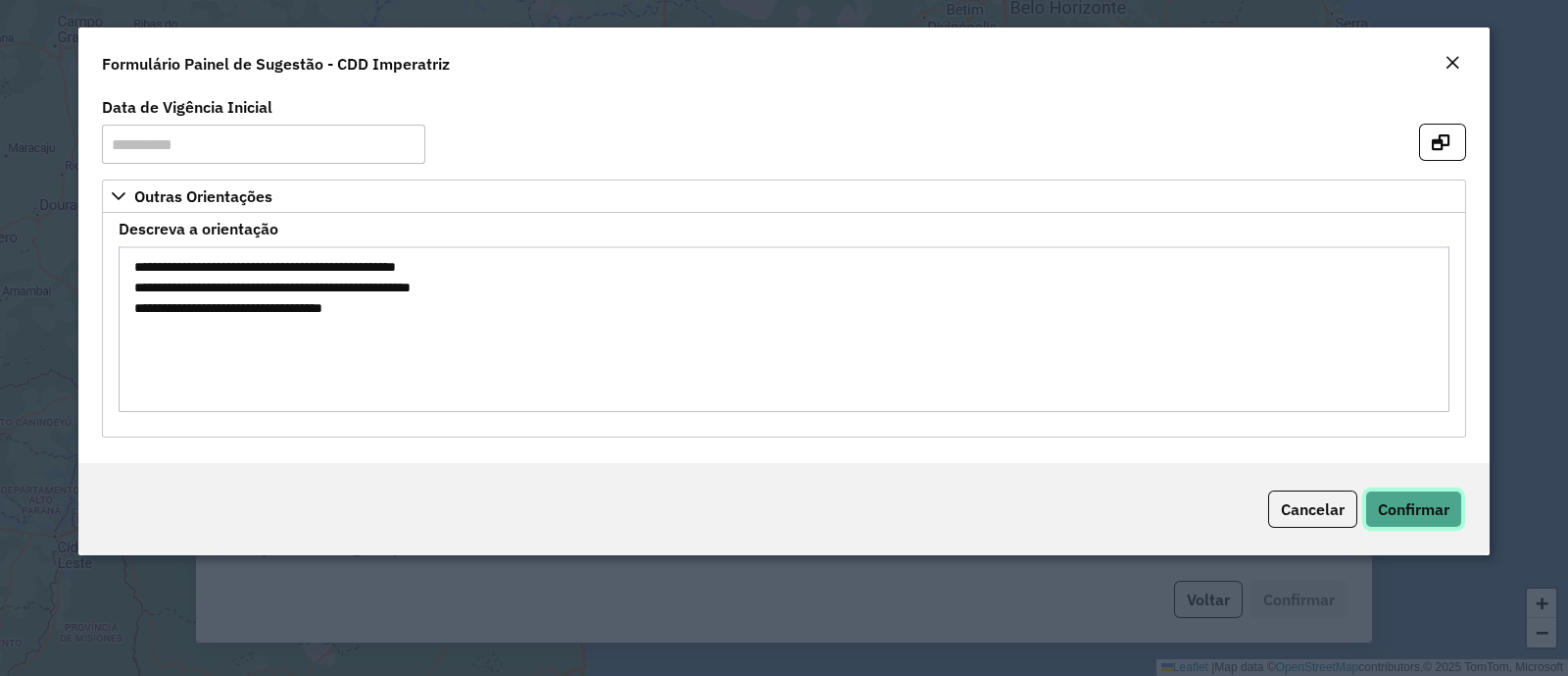
click at [1365, 503] on button "Confirmar" at bounding box center [1413, 508] width 97 height 37
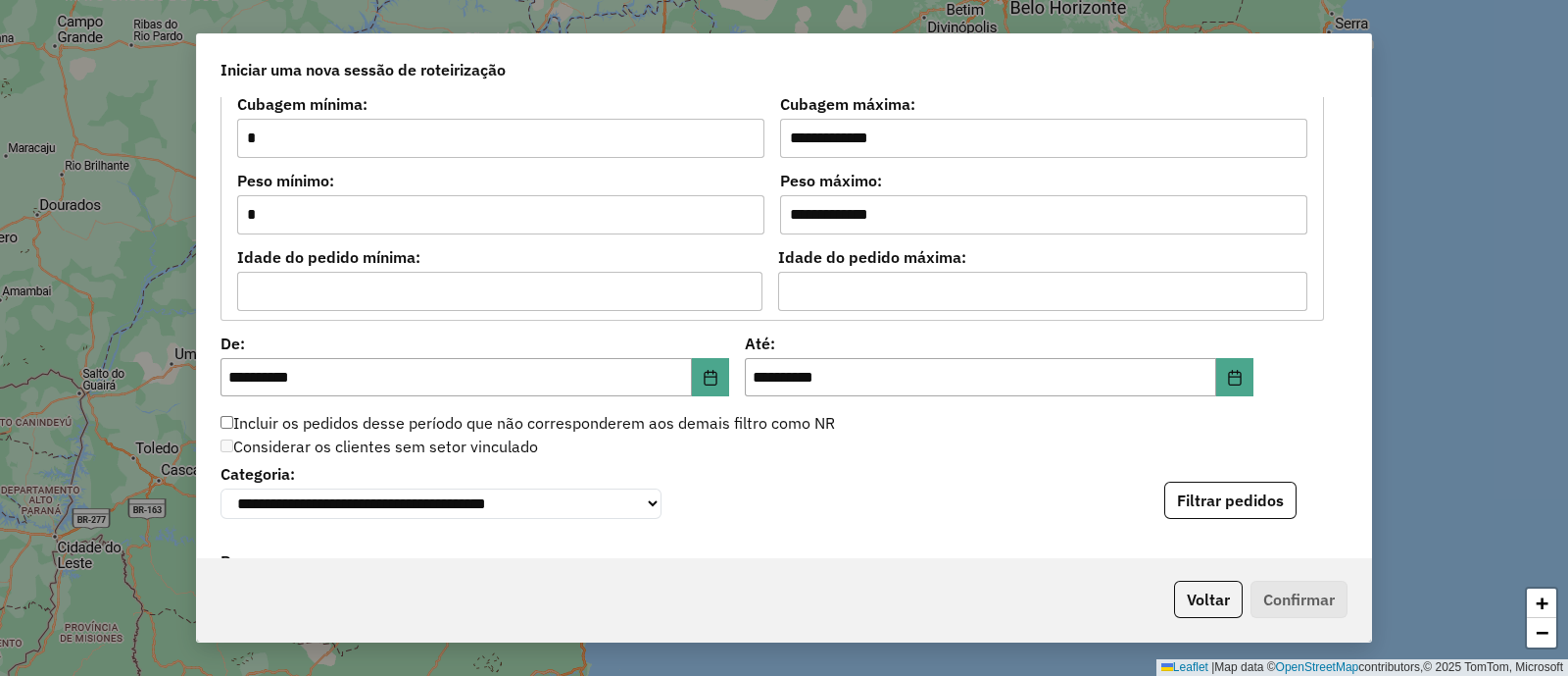
scroll to position [2124, 0]
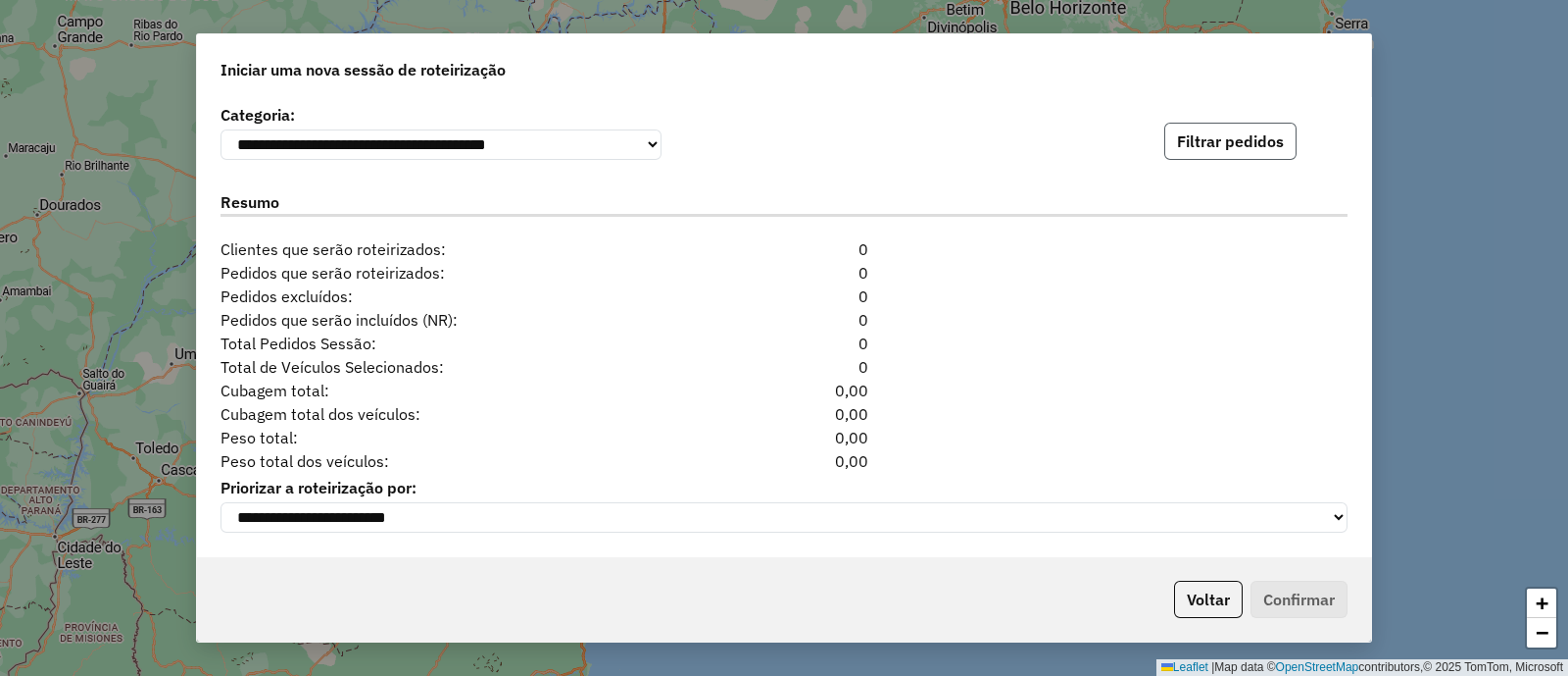
click at [1221, 145] on button "Filtrar pedidos" at bounding box center [1230, 141] width 132 height 37
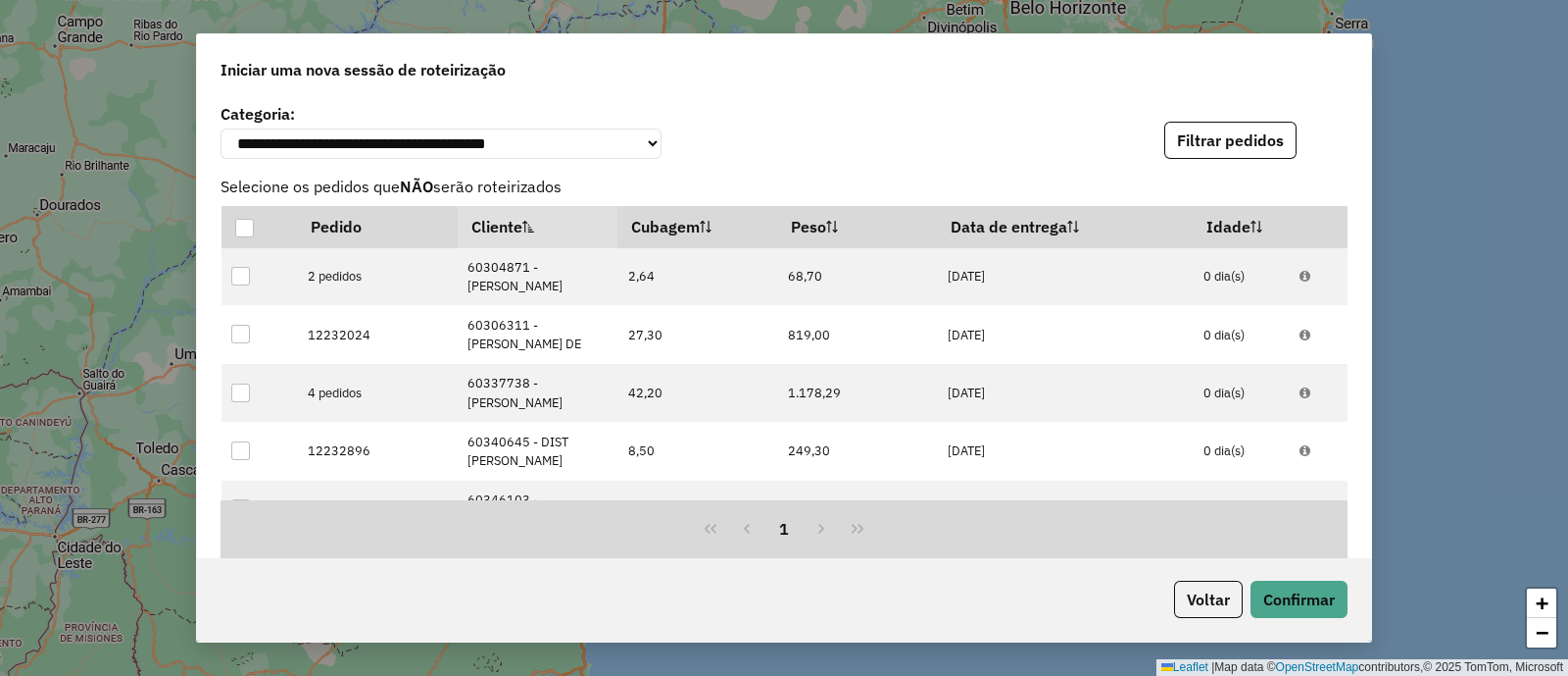
scroll to position [2554, 0]
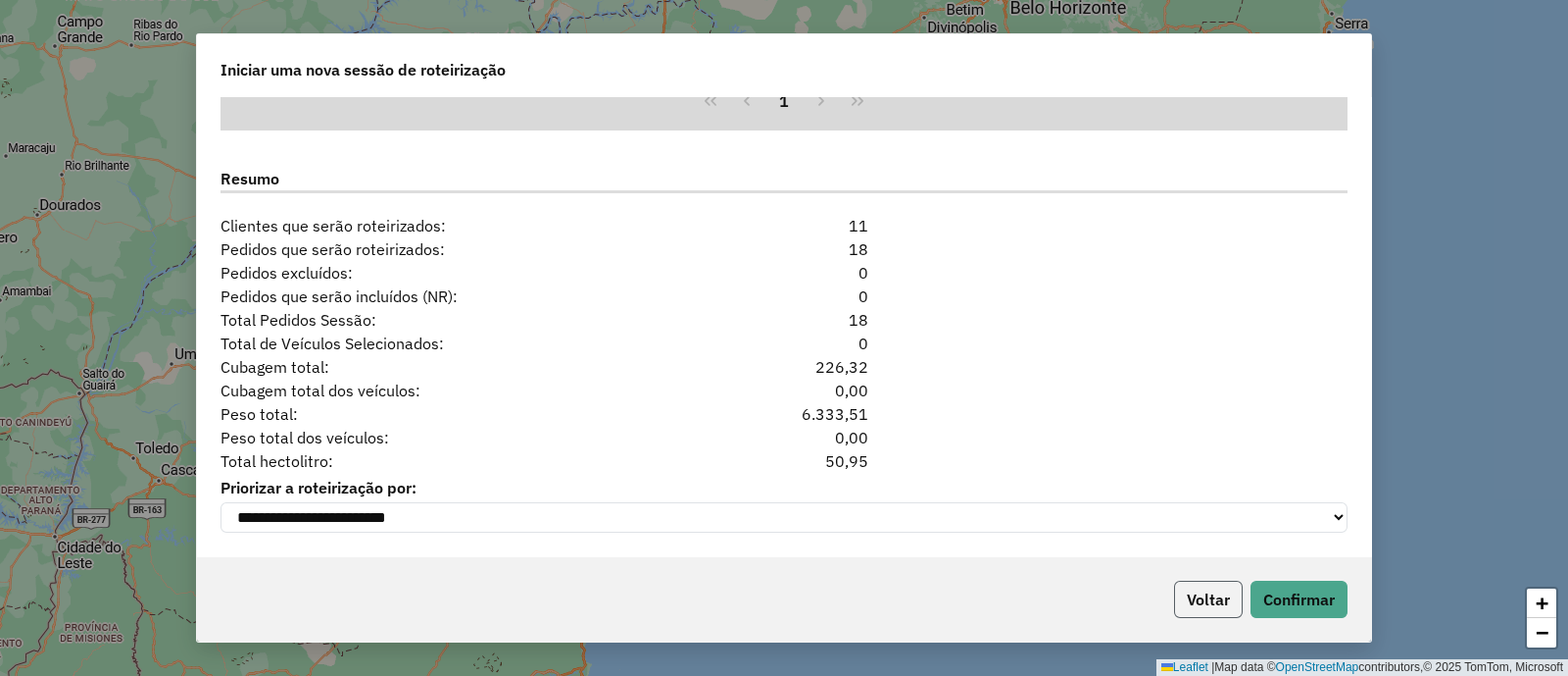
click at [1190, 593] on button "Voltar" at bounding box center [1208, 598] width 69 height 37
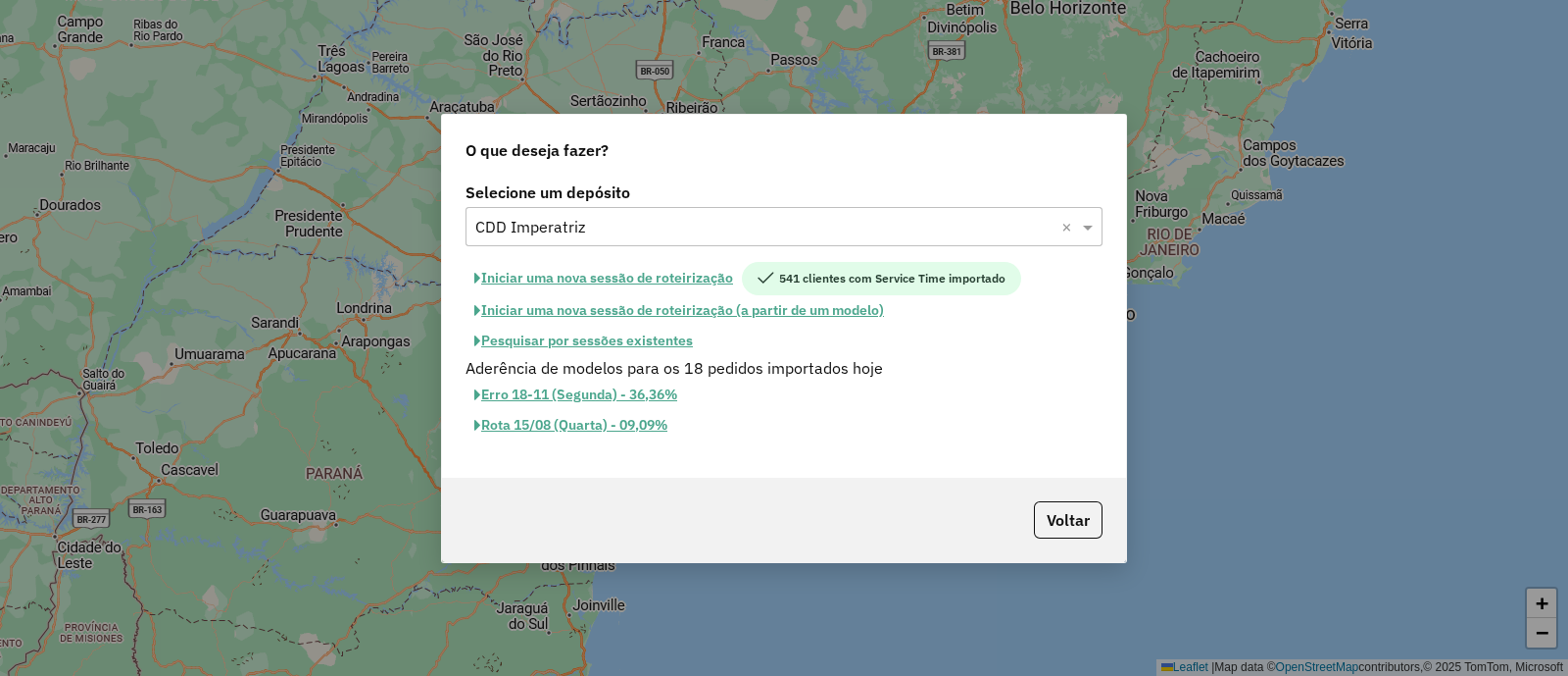
scroll to position [2518, 0]
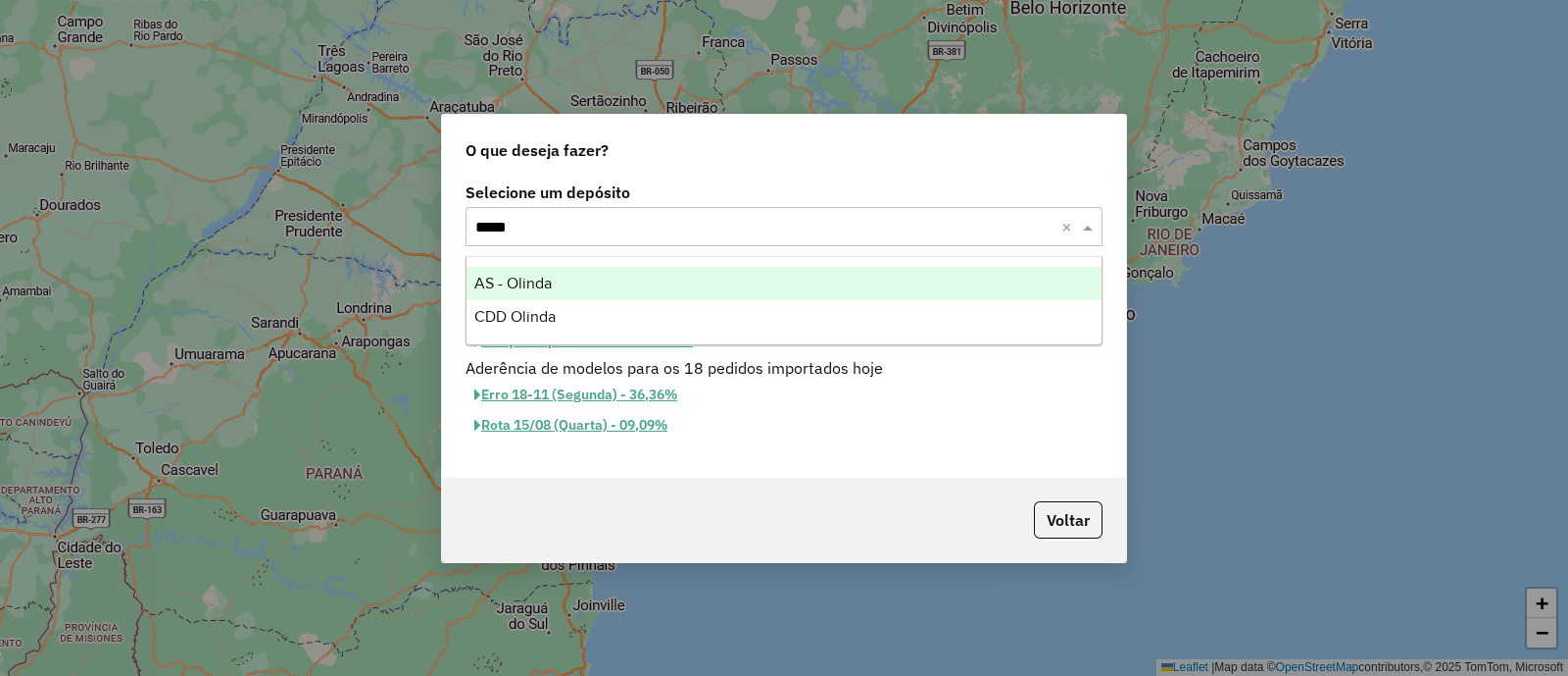
type input "******"
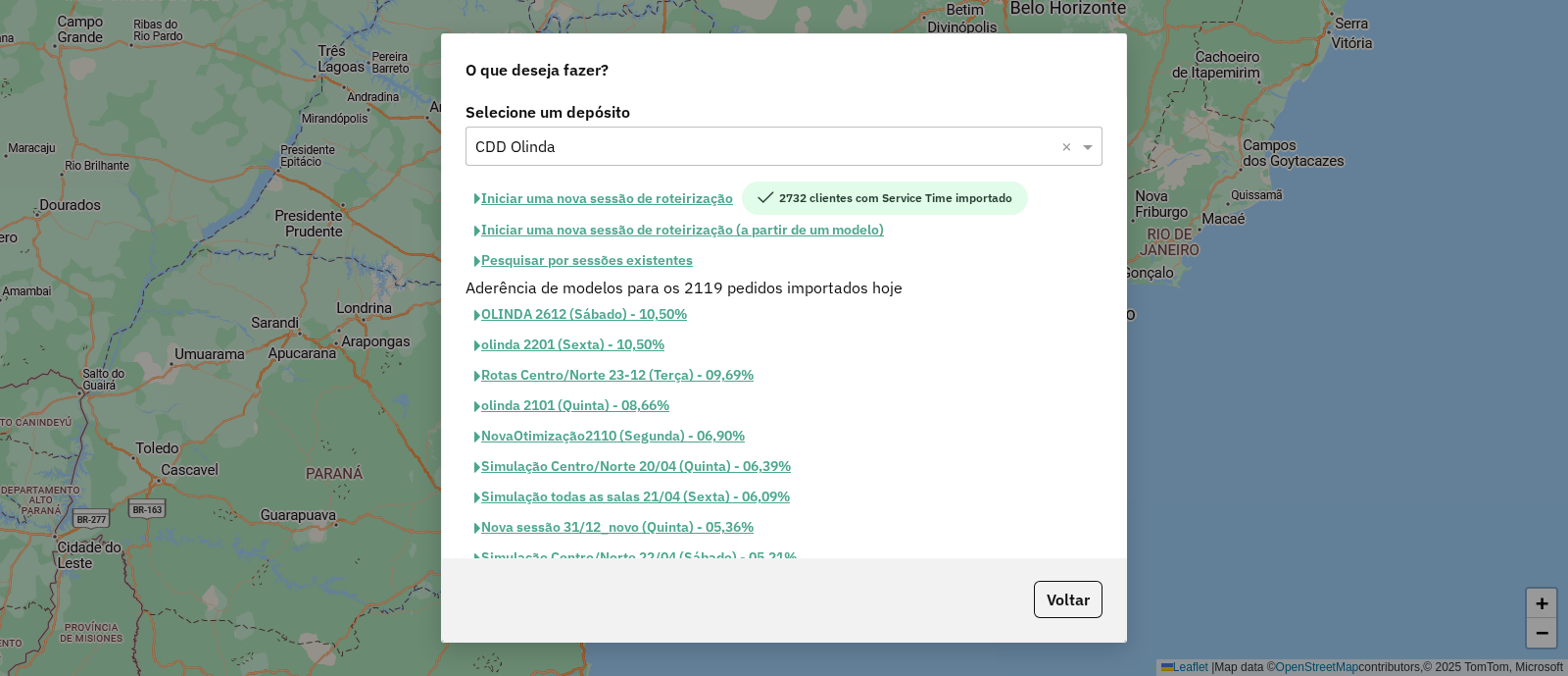
click at [689, 194] on button "Iniciar uma nova sessão de roteirização" at bounding box center [604, 197] width 276 height 33
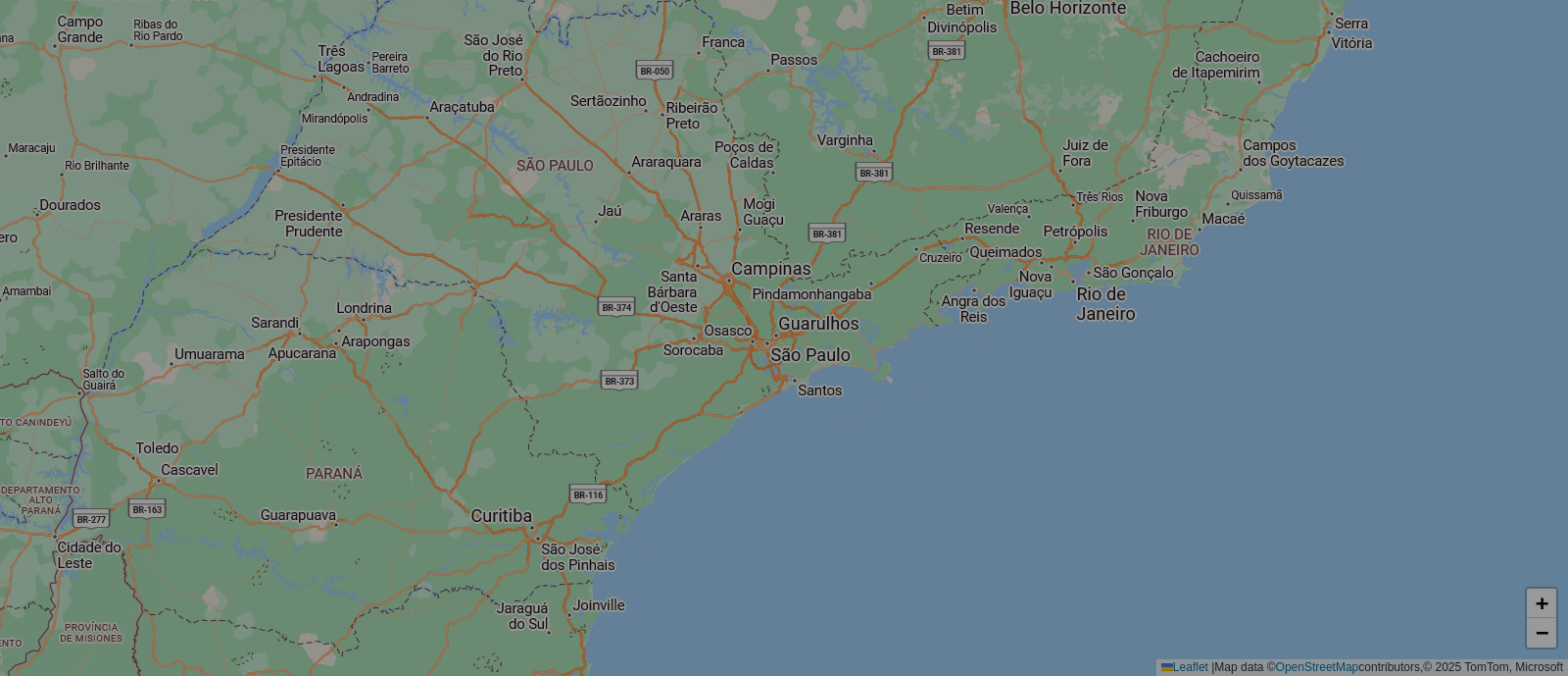
select select "*"
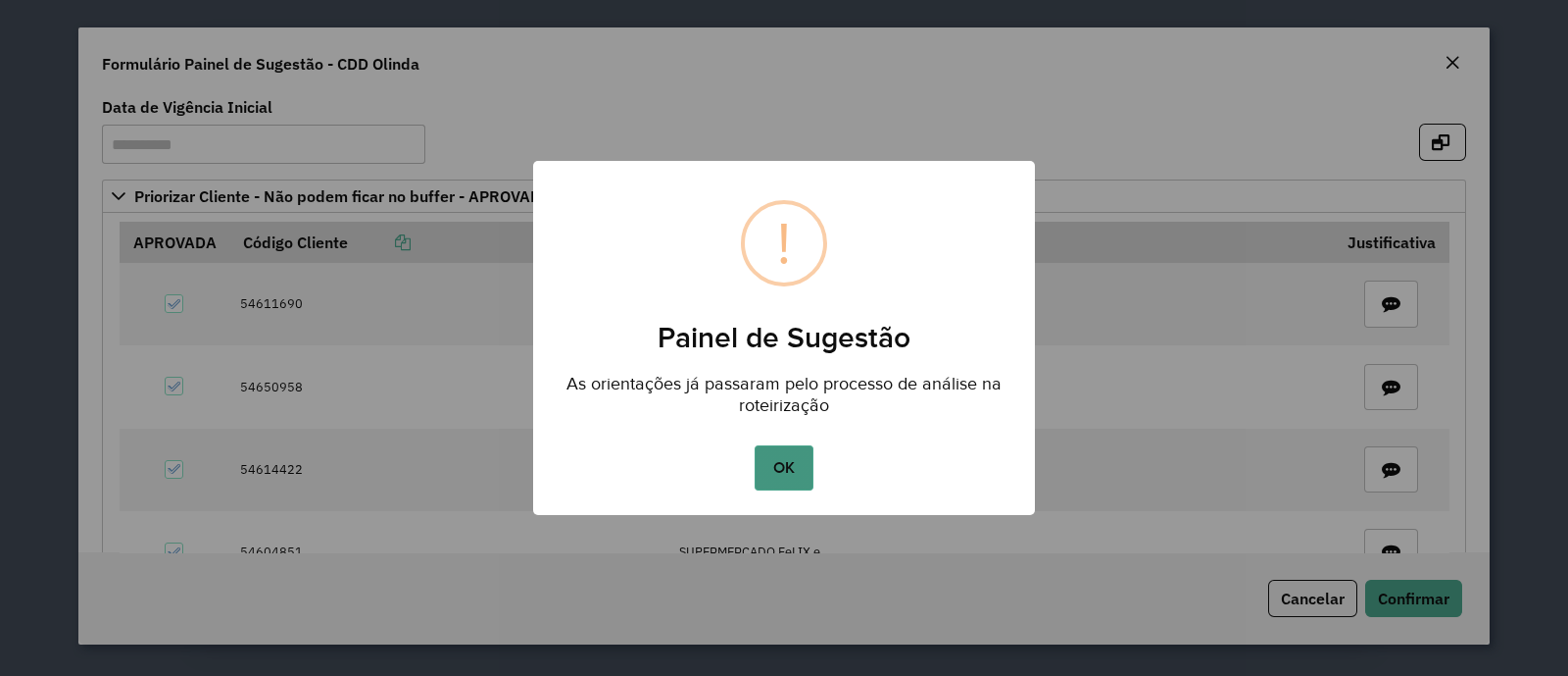
click at [790, 465] on button "OK" at bounding box center [784, 467] width 58 height 45
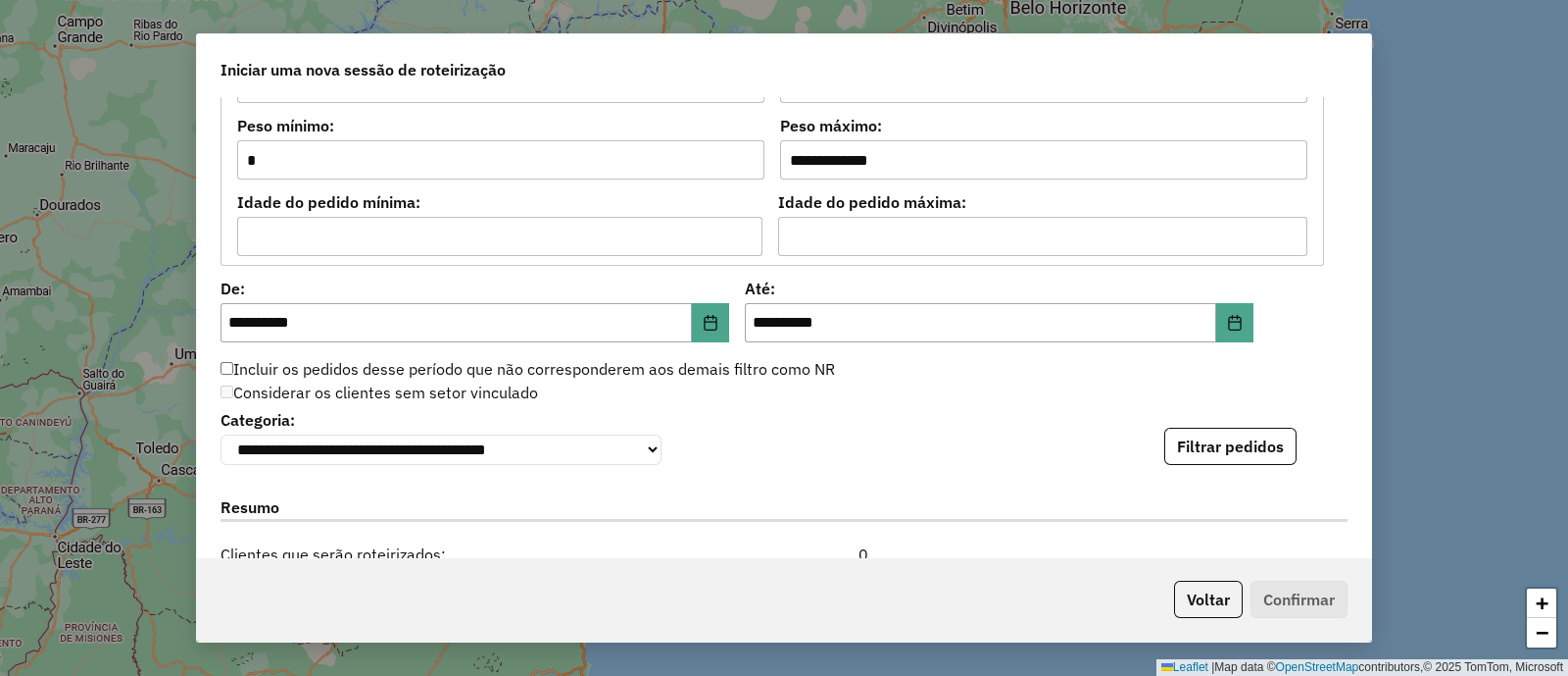
scroll to position [2184, 0]
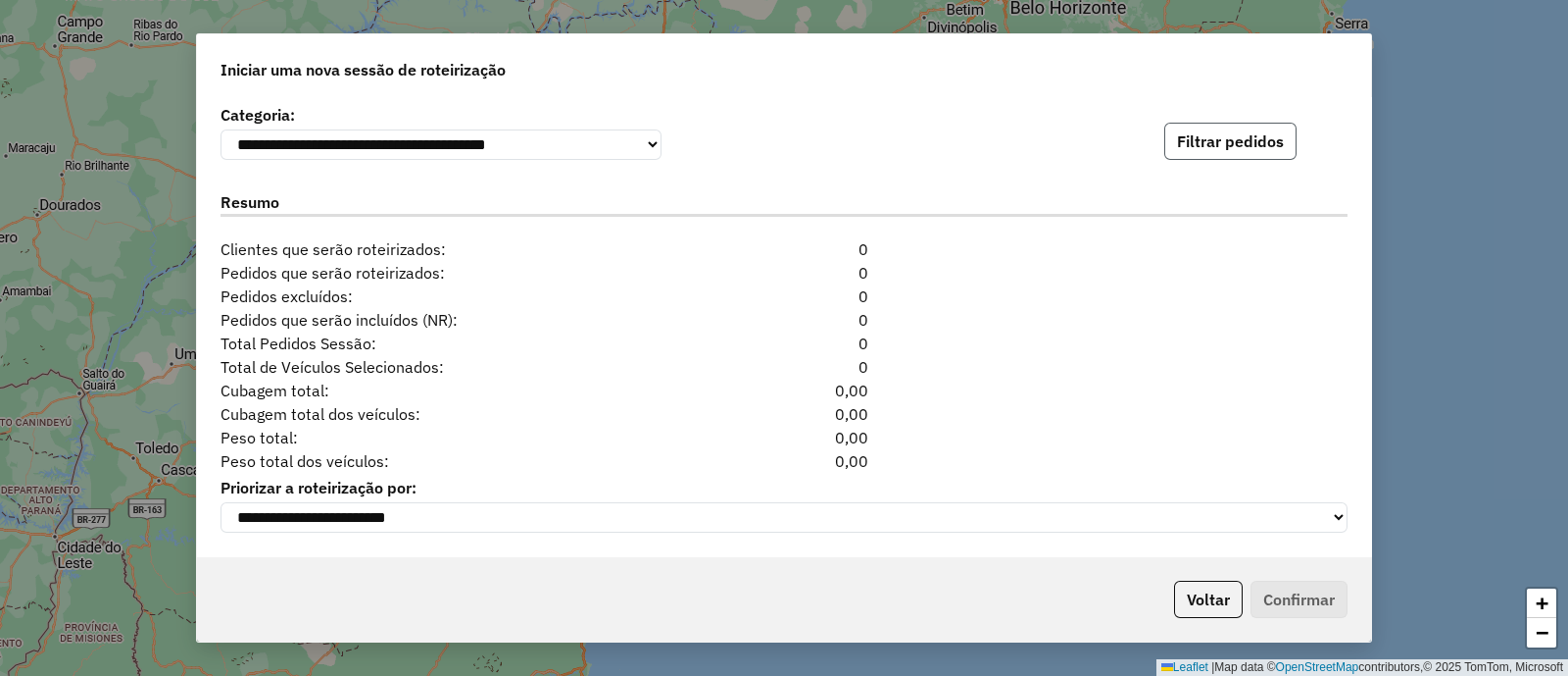
click at [1218, 133] on button "Filtrar pedidos" at bounding box center [1230, 141] width 132 height 37
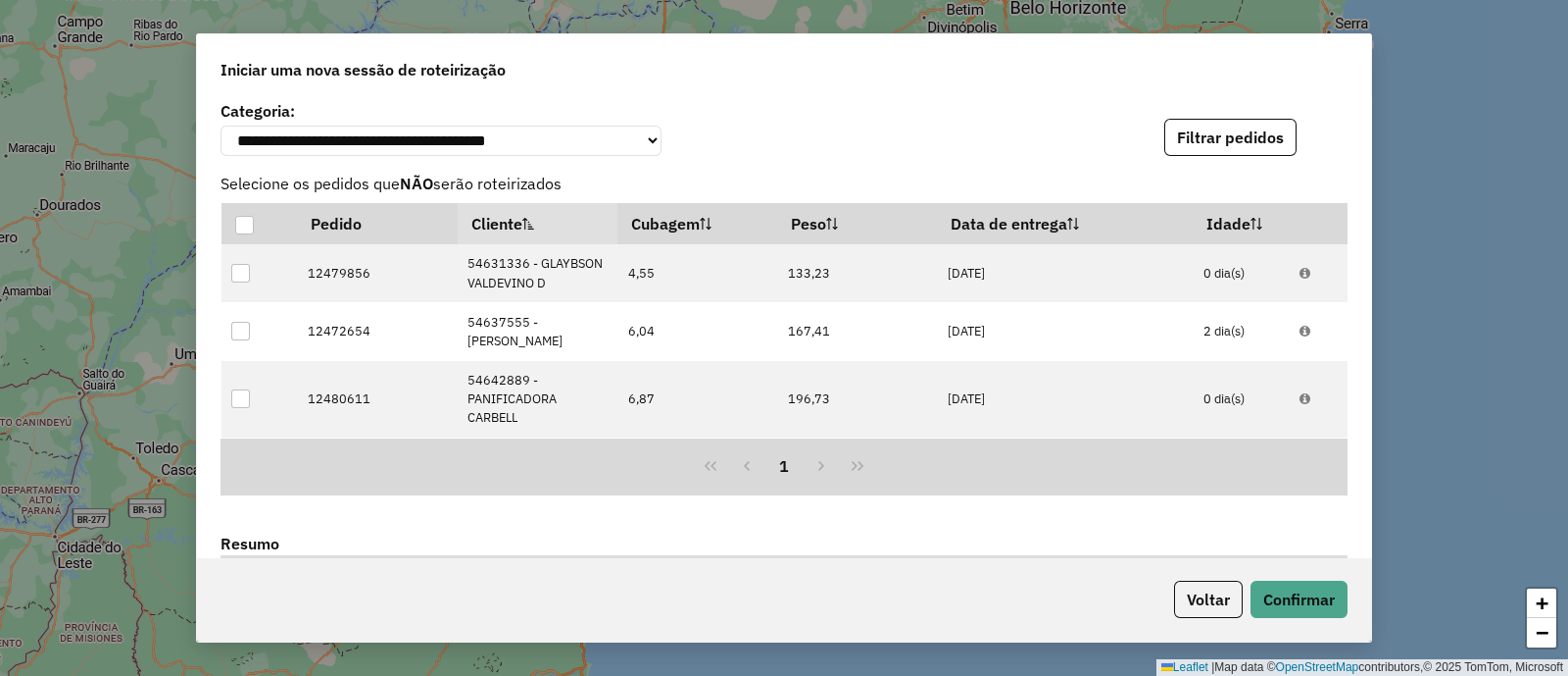
scroll to position [2552, 0]
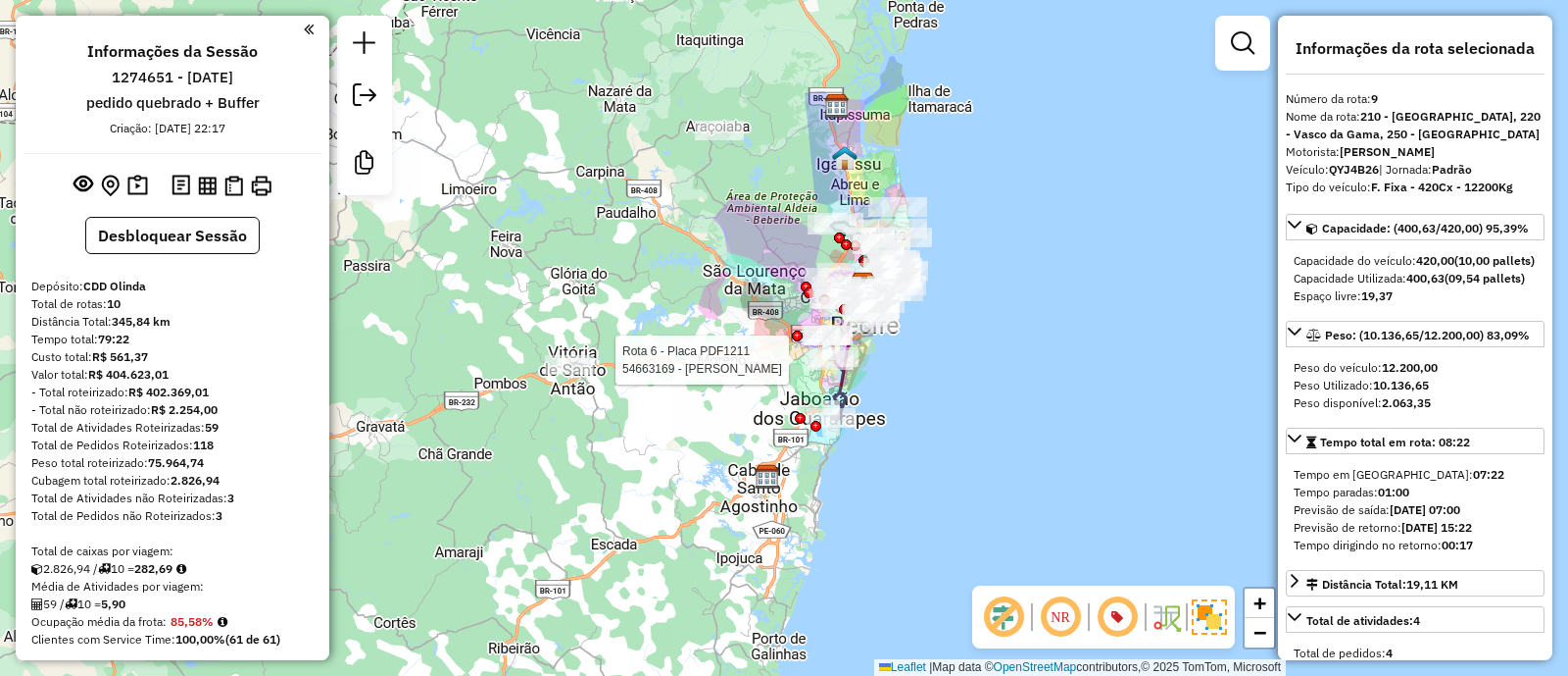
select select "**********"
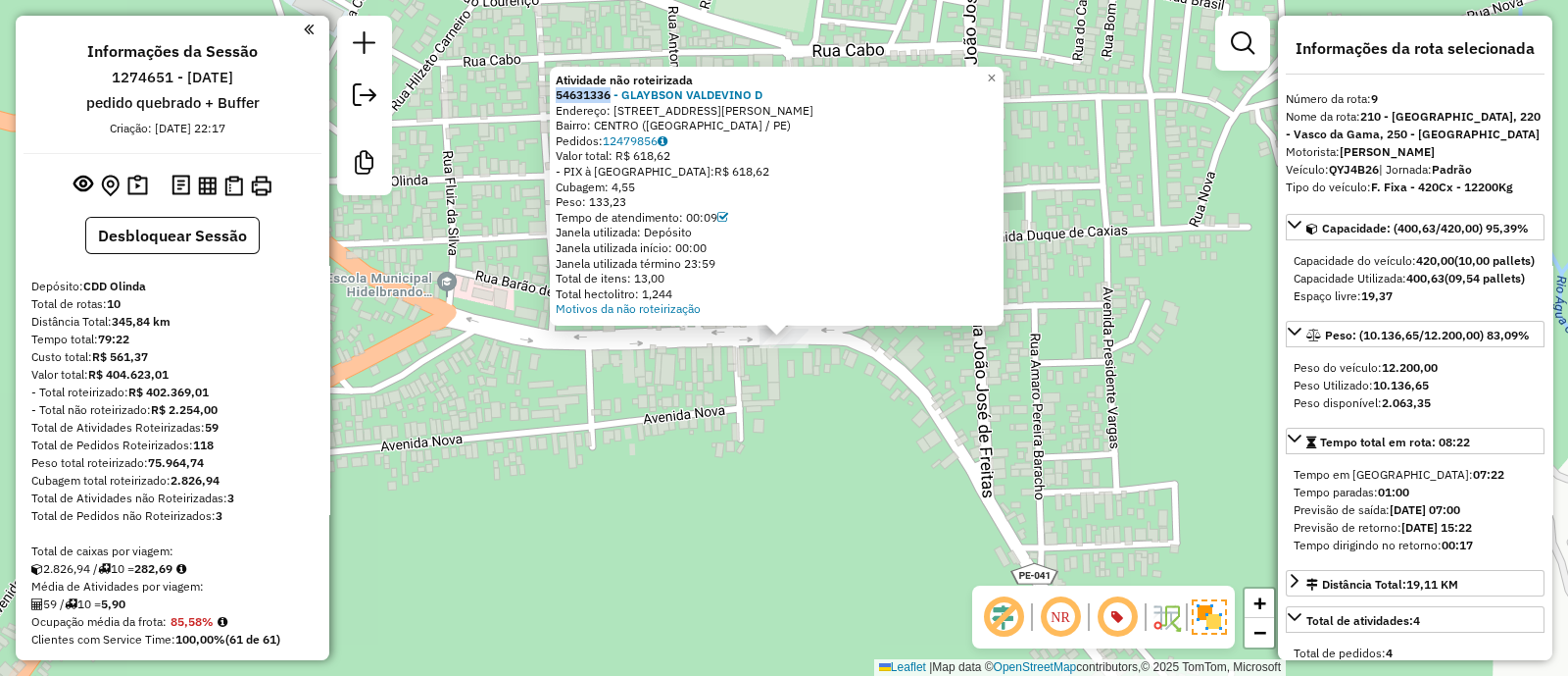
drag, startPoint x: 552, startPoint y: 91, endPoint x: 618, endPoint y: 101, distance: 66.8
click at [618, 100] on div "Atividade não roteirizada 54631336 - GLAYBSON [PERSON_NAME]: [STREET_ADDRESS][P…" at bounding box center [777, 197] width 454 height 260
copy strong "54631336"
click at [881, 477] on div "Atividade não roteirizada 54631336 - GLAYBSON [PERSON_NAME]: [STREET_ADDRESS][P…" at bounding box center [784, 338] width 1568 height 676
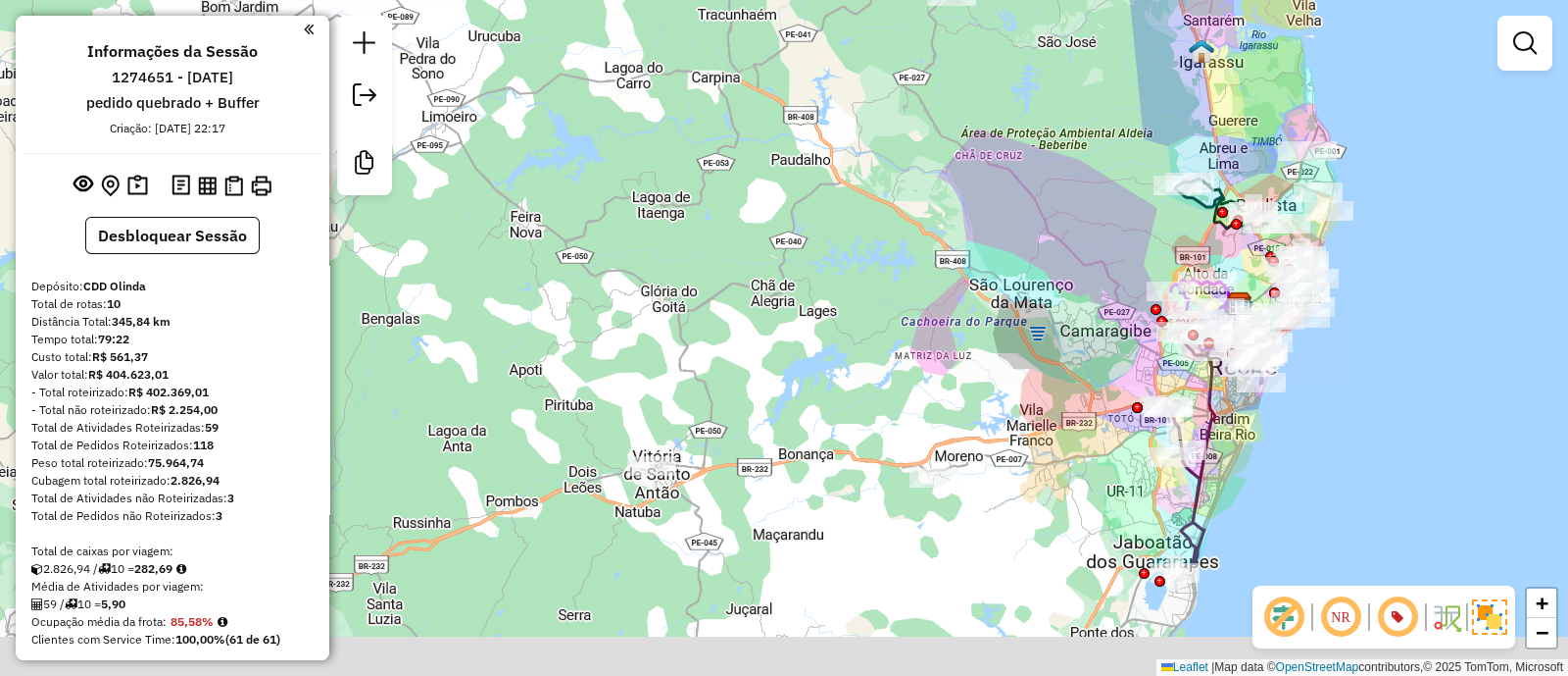
drag, startPoint x: 911, startPoint y: 303, endPoint x: 923, endPoint y: 212, distance: 91.8
click at [923, 210] on div "Janela de atendimento Grade de atendimento Capacidade Transportadoras Veículos …" at bounding box center [784, 338] width 1568 height 676
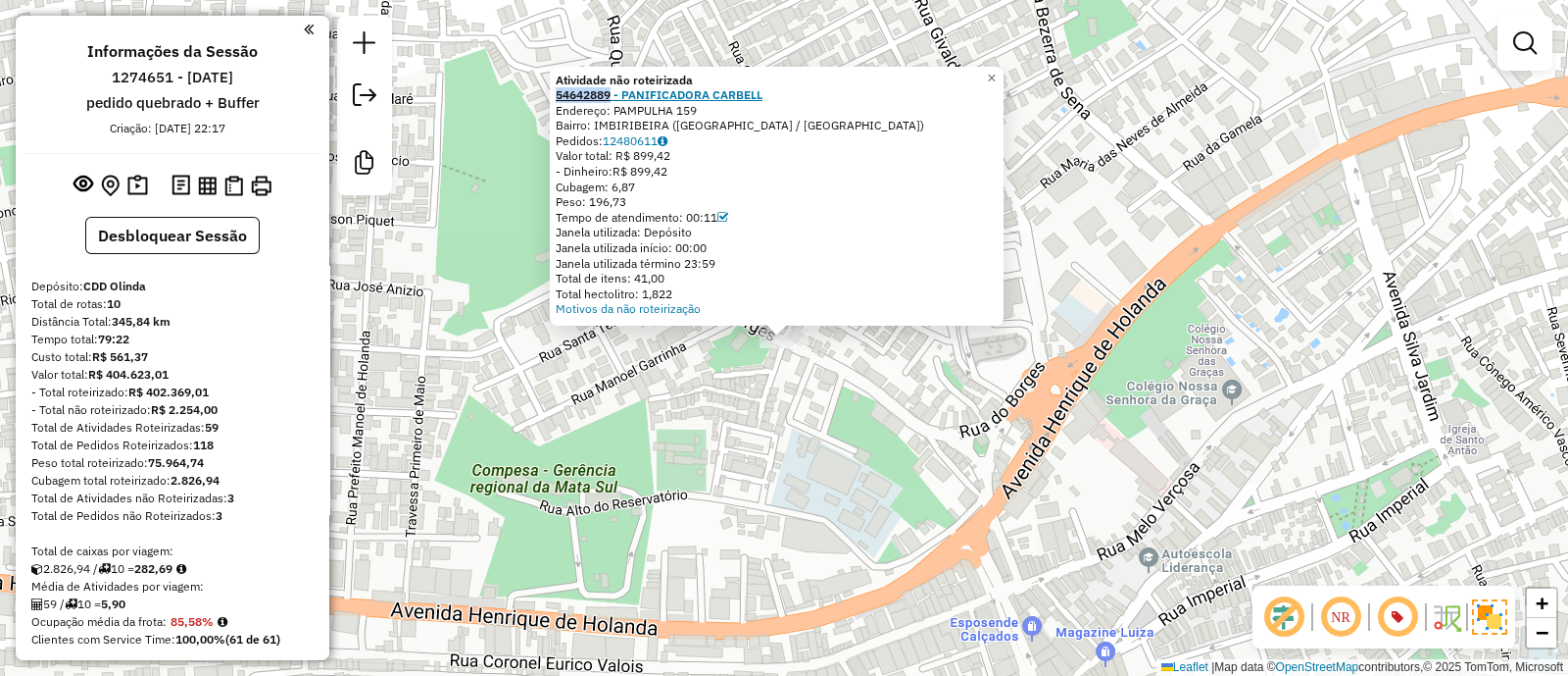
drag, startPoint x: 559, startPoint y: 92, endPoint x: 618, endPoint y: 90, distance: 59.0
click at [618, 90] on div "Atividade não roteirizada 54642889 - PANIFICADORA CARBELL Endereço: PAMPULHA 15…" at bounding box center [777, 197] width 454 height 260
copy strong "54642889"
click at [985, 536] on div "Atividade não roteirizada 54642889 - PANIFICADORA CARBELL Endereço: PAMPULHA 15…" at bounding box center [784, 338] width 1568 height 676
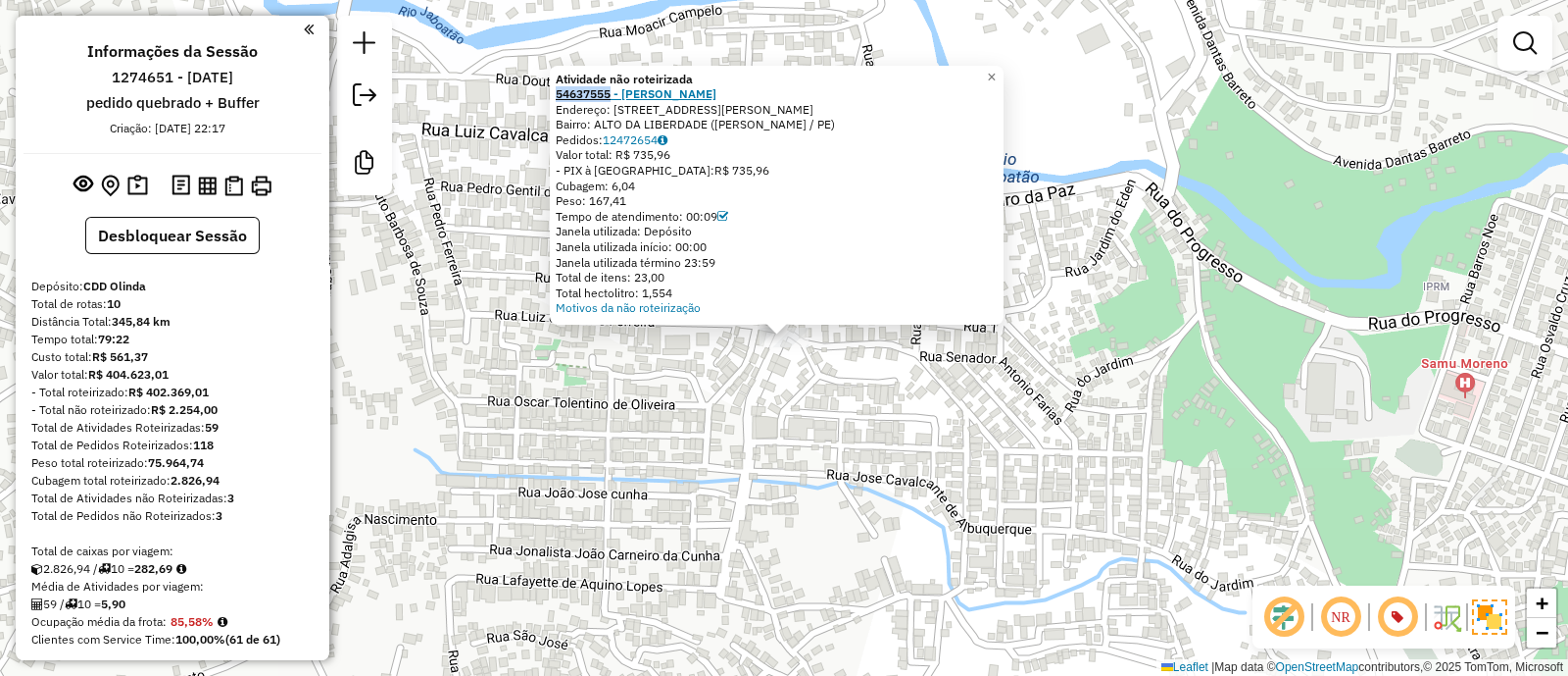
drag, startPoint x: 556, startPoint y: 95, endPoint x: 617, endPoint y: 90, distance: 61.2
click at [617, 90] on div "Atividade não roteirizada 54637555 - [PERSON_NAME]: [STREET_ADDRESS] (MORENO / …" at bounding box center [777, 196] width 454 height 260
copy strong "54637555"
click at [770, 447] on div "Atividade não roteirizada 54637555 - [PERSON_NAME]: [STREET_ADDRESS] (MORENO / …" at bounding box center [784, 338] width 1568 height 676
